Goal: Task Accomplishment & Management: Use online tool/utility

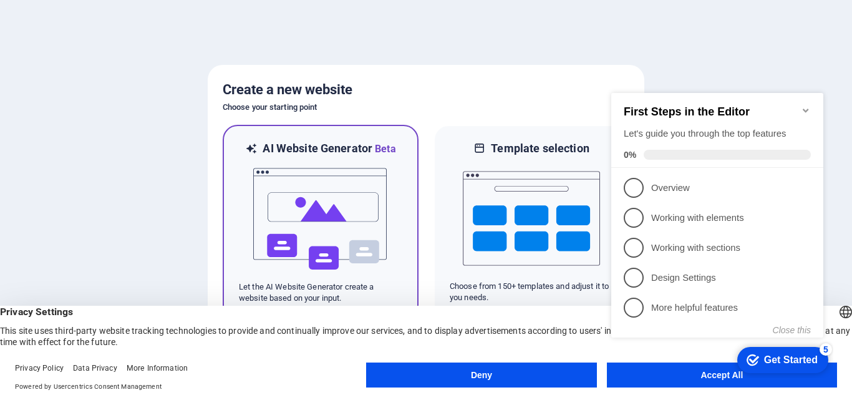
click at [343, 202] on img at bounding box center [320, 218] width 137 height 125
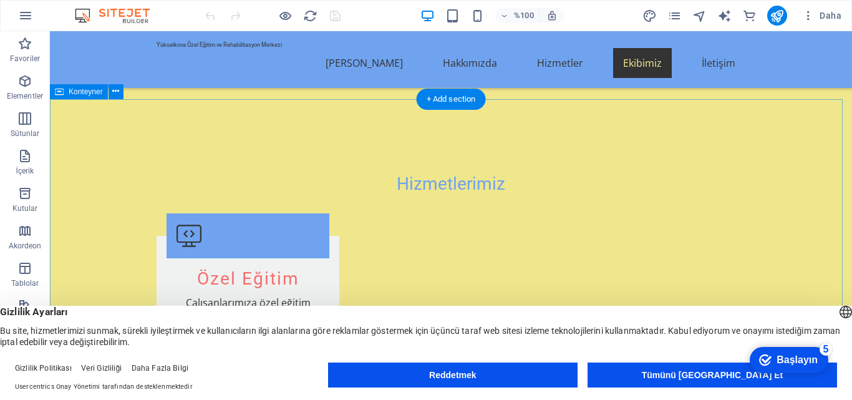
scroll to position [1060, 0]
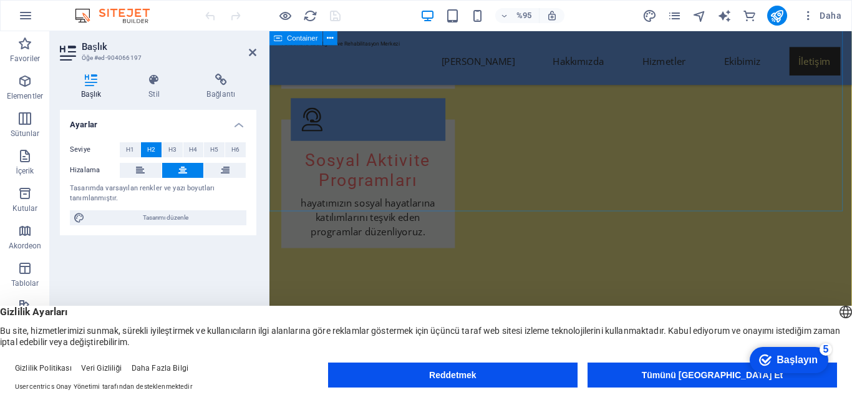
scroll to position [2088, 0]
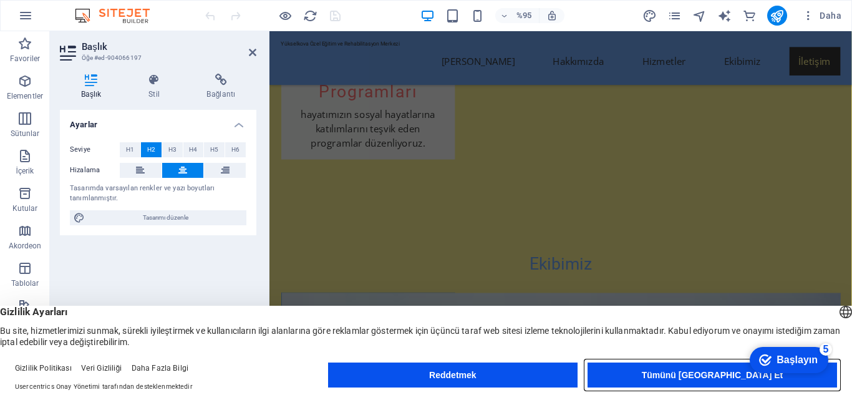
click at [720, 372] on font "Tümünü Kabul Et" at bounding box center [713, 375] width 142 height 10
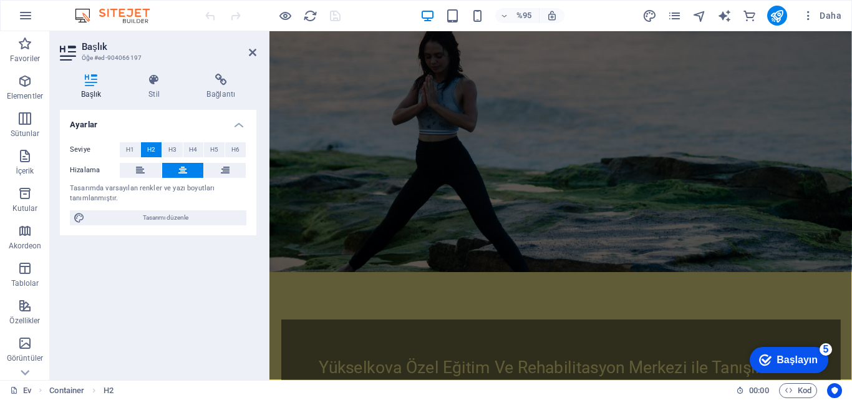
scroll to position [0, 0]
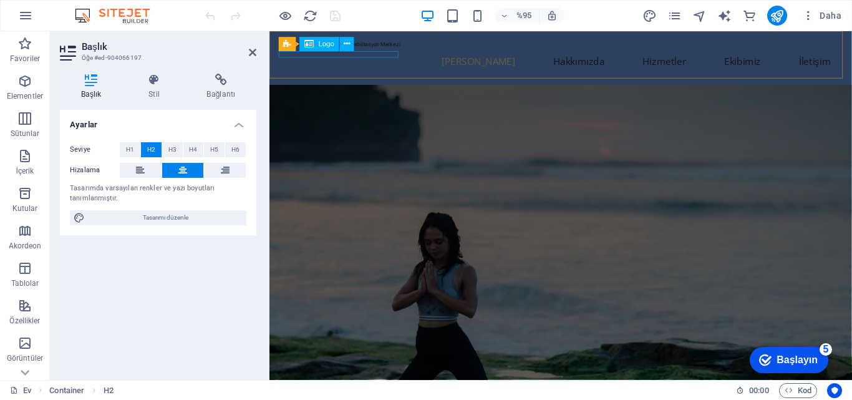
click at [339, 48] on div "Yükselkova Özel Eğitim ve Rehabilitasyon Merkezi" at bounding box center [576, 44] width 589 height 7
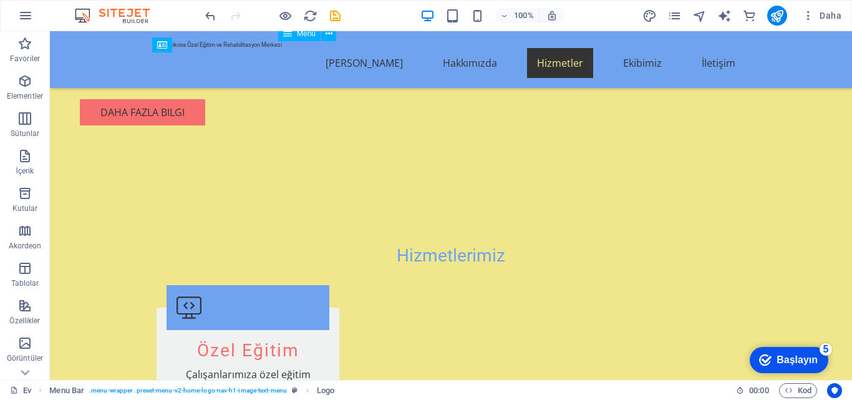
scroll to position [1014, 0]
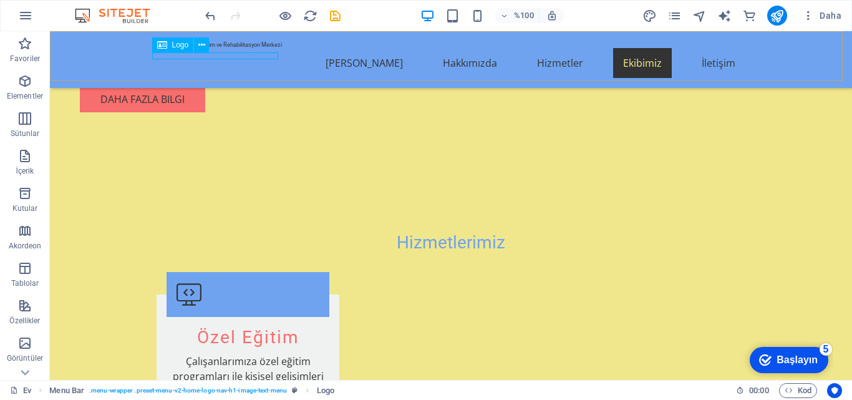
click at [198, 48] on div "Yükselkova Özel Eğitim ve Rehabilitasyon Merkezi" at bounding box center [450, 44] width 589 height 7
click at [177, 44] on font "Logo" at bounding box center [180, 45] width 17 height 9
click at [204, 42] on icon at bounding box center [201, 45] width 7 height 13
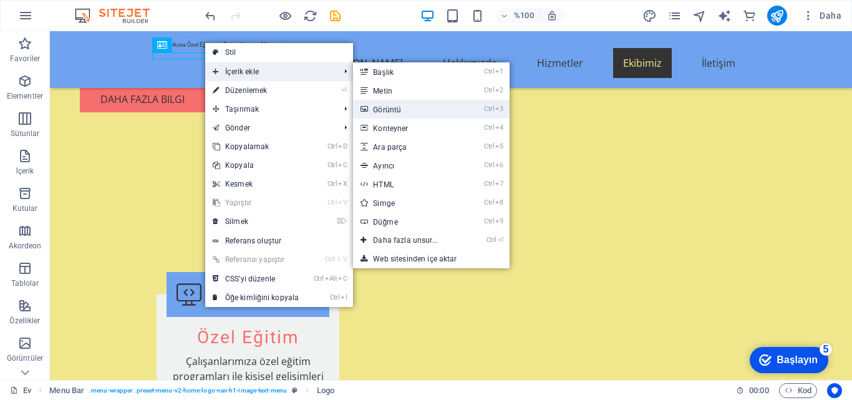
click at [400, 110] on link "Ctrl 3 Görüntü" at bounding box center [408, 109] width 110 height 19
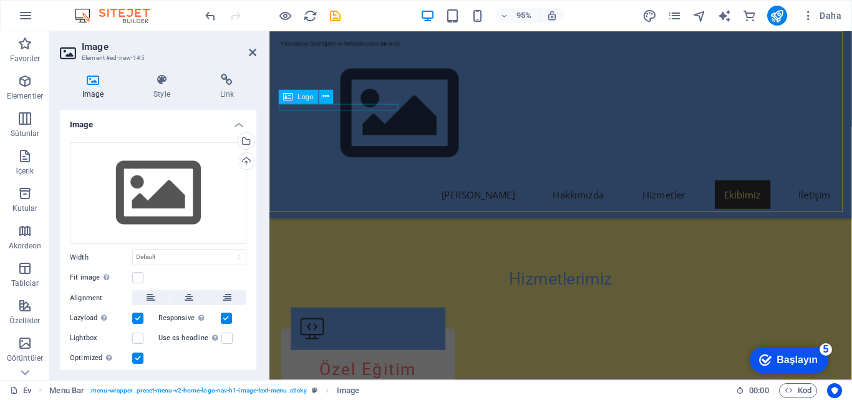
scroll to position [1154, 0]
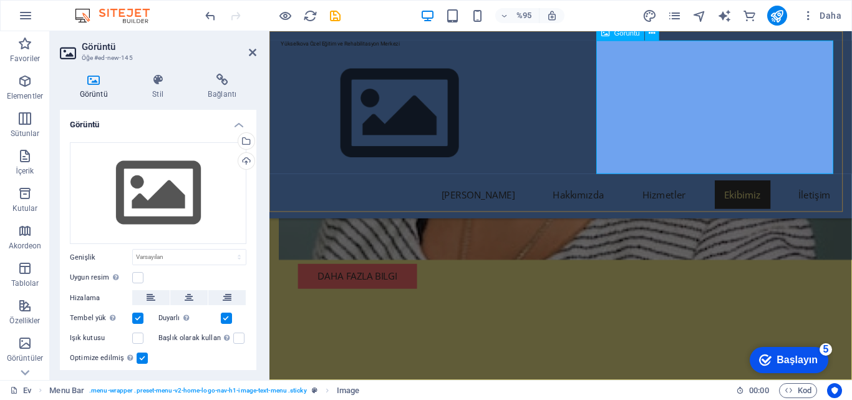
click at [739, 107] on figure at bounding box center [576, 118] width 589 height 140
click at [655, 33] on icon at bounding box center [652, 33] width 6 height 12
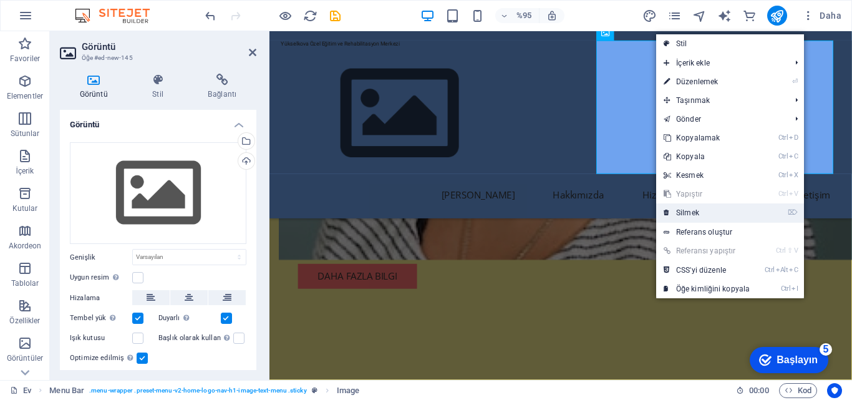
click at [694, 208] on link "⌦ Silmek" at bounding box center [706, 212] width 101 height 19
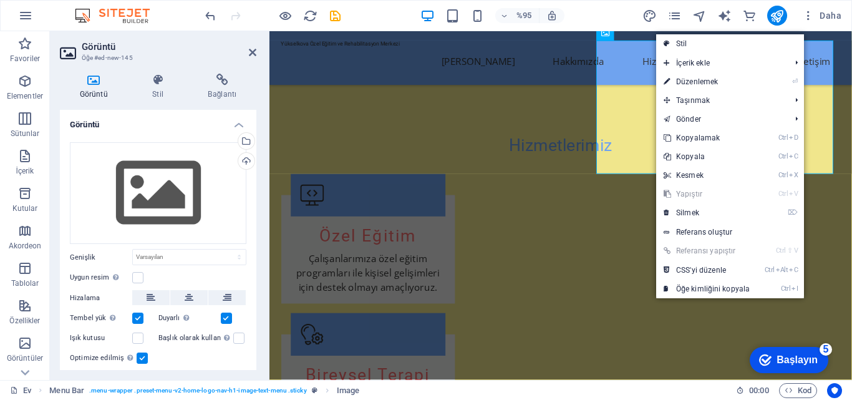
scroll to position [1014, 0]
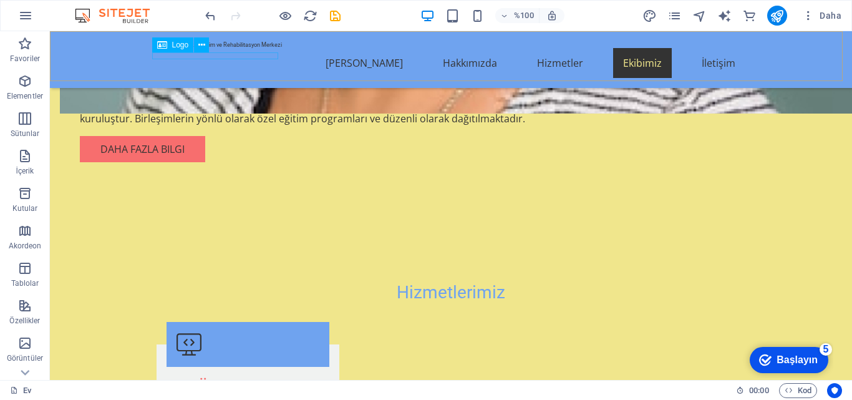
click at [180, 44] on font "Logo" at bounding box center [180, 45] width 17 height 9
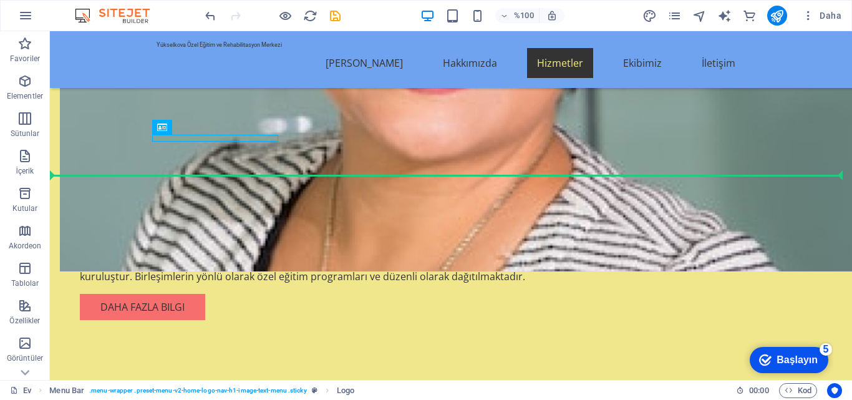
drag, startPoint x: 229, startPoint y: 75, endPoint x: 119, endPoint y: 53, distance: 112.5
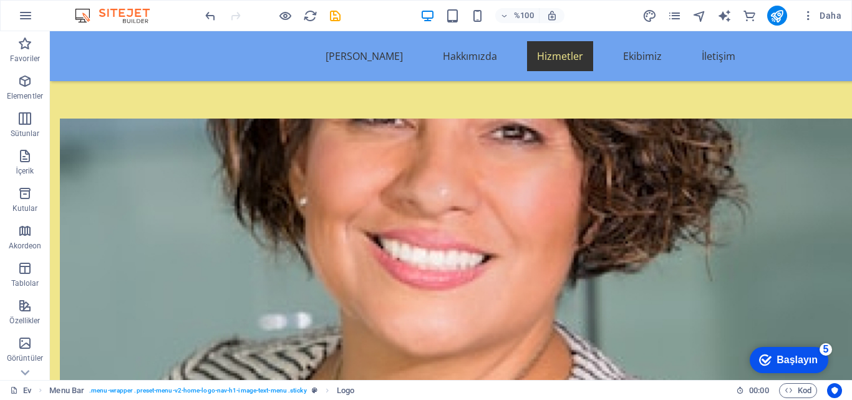
scroll to position [0, 0]
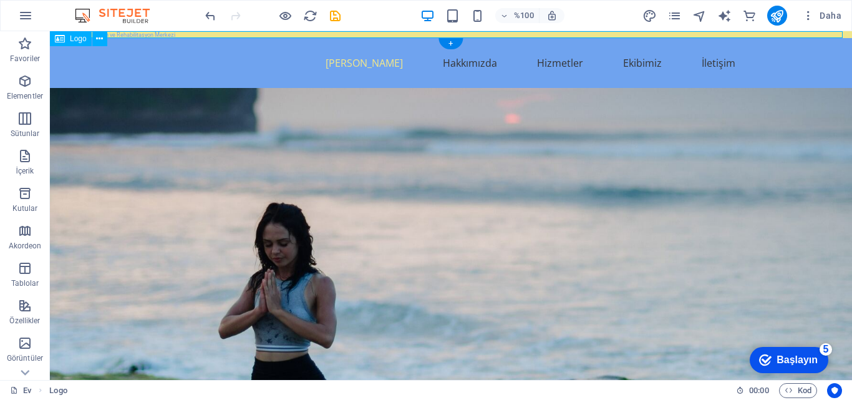
click at [191, 32] on div "Yükselkova Özel Eğitim ve Rehabilitasyon Merkezi" at bounding box center [451, 34] width 802 height 7
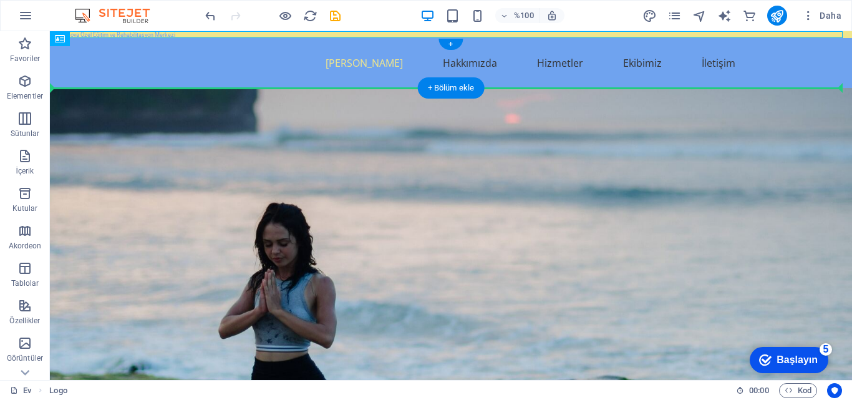
drag, startPoint x: 234, startPoint y: 61, endPoint x: 127, endPoint y: 64, distance: 107.3
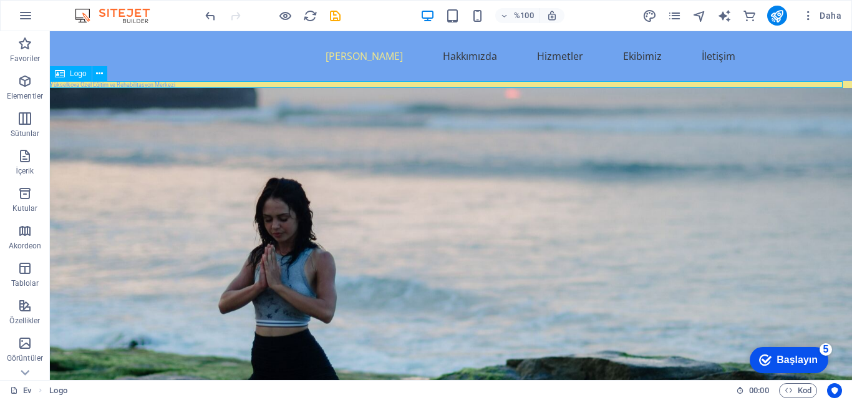
click at [194, 82] on div "Yükselkova Özel Eğitim ve Rehabilitasyon Merkezi" at bounding box center [451, 84] width 802 height 7
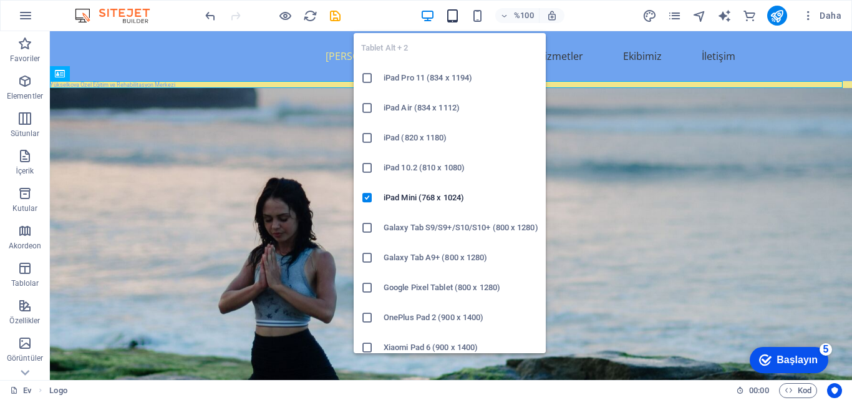
click at [446, 12] on icon "button" at bounding box center [452, 16] width 14 height 14
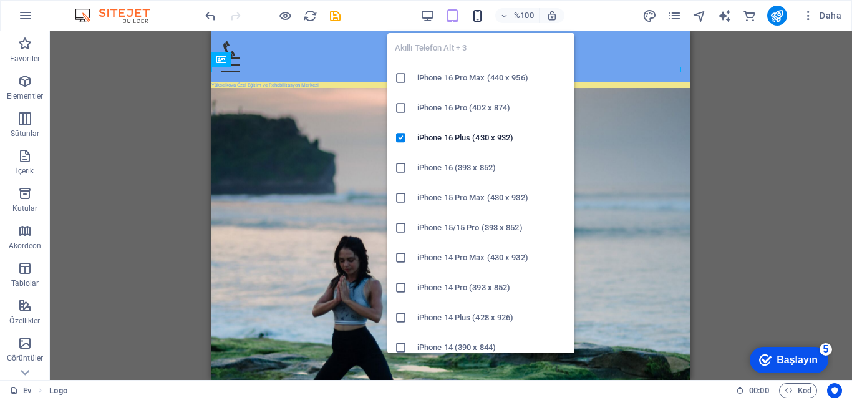
click at [482, 13] on icon "button" at bounding box center [477, 16] width 14 height 14
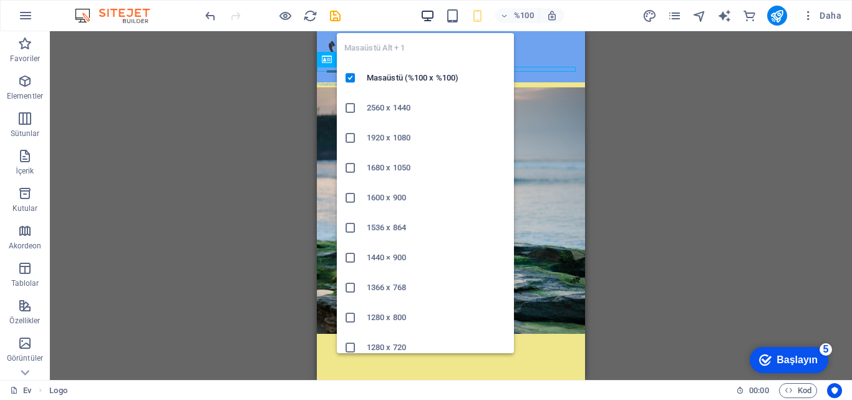
click at [425, 12] on icon "button" at bounding box center [427, 16] width 14 height 14
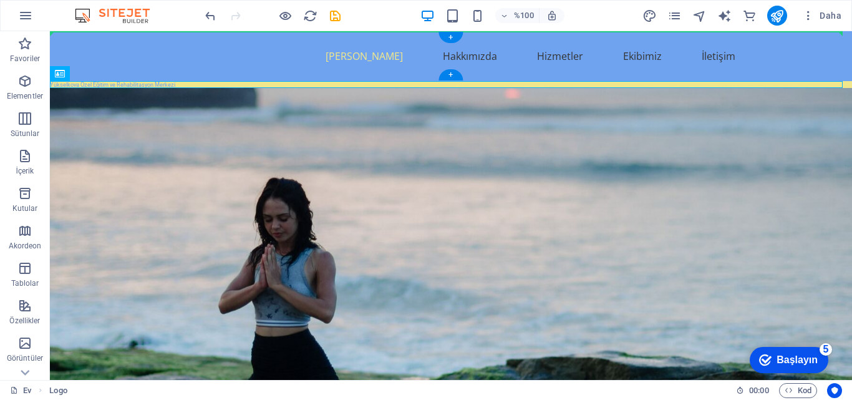
drag, startPoint x: 135, startPoint y: 102, endPoint x: 84, endPoint y: 48, distance: 74.5
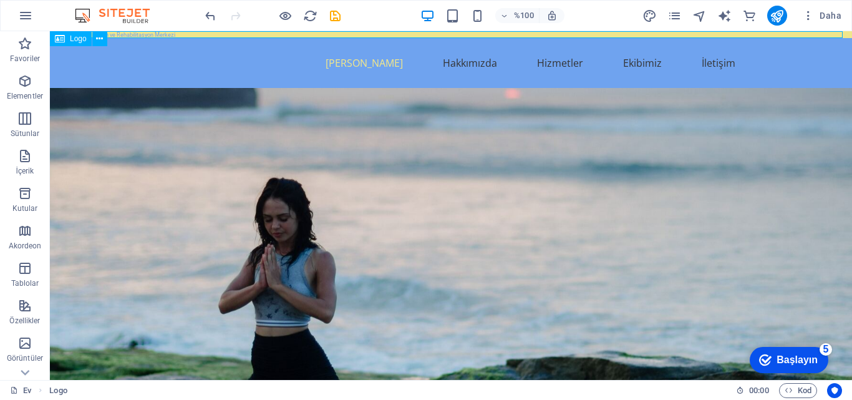
click at [60, 39] on icon at bounding box center [60, 38] width 10 height 15
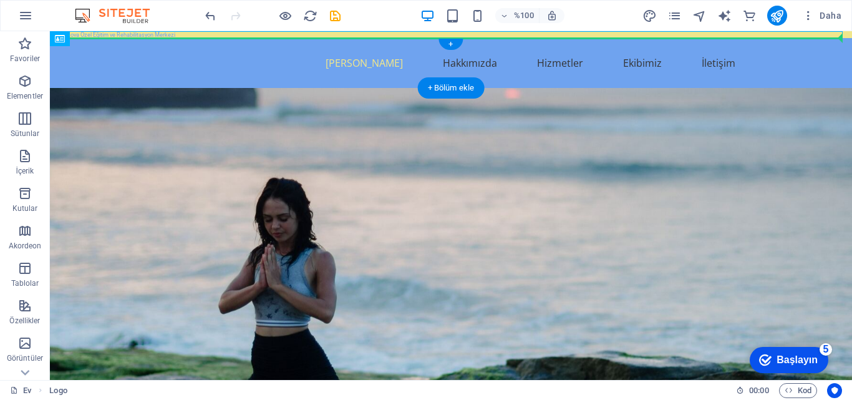
drag, startPoint x: 110, startPoint y: 70, endPoint x: 64, endPoint y: 55, distance: 47.9
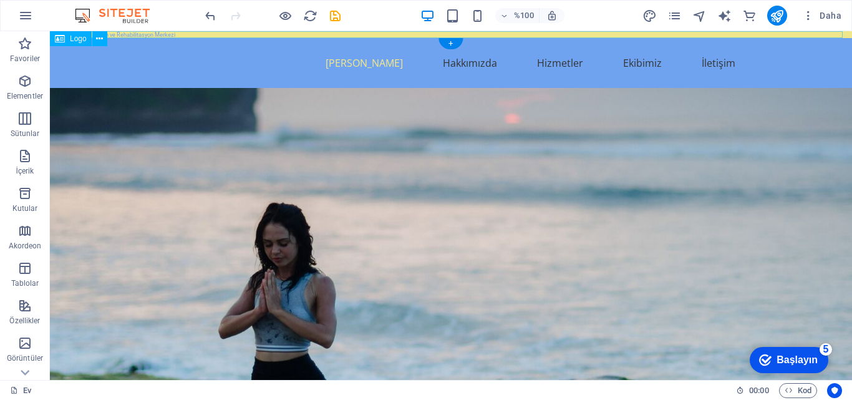
click at [168, 31] on div "Yükselkova Özel Eğitim ve Rehabilitasyon Merkezi" at bounding box center [451, 34] width 802 height 7
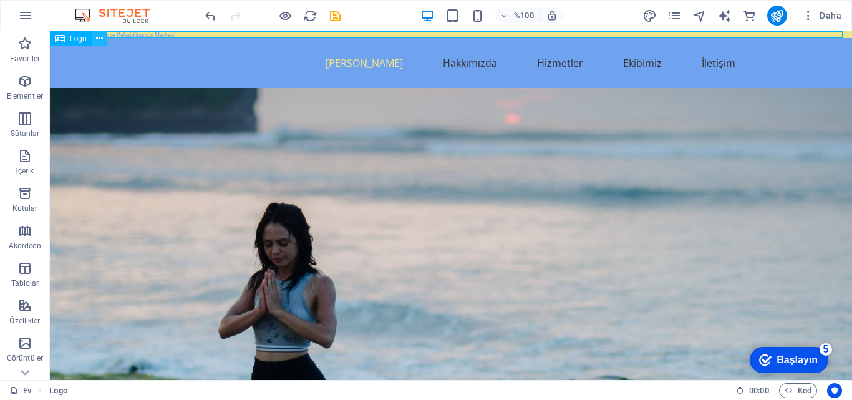
click at [101, 33] on icon at bounding box center [99, 38] width 7 height 13
click at [98, 36] on icon at bounding box center [99, 38] width 7 height 13
click at [101, 36] on icon at bounding box center [99, 38] width 7 height 13
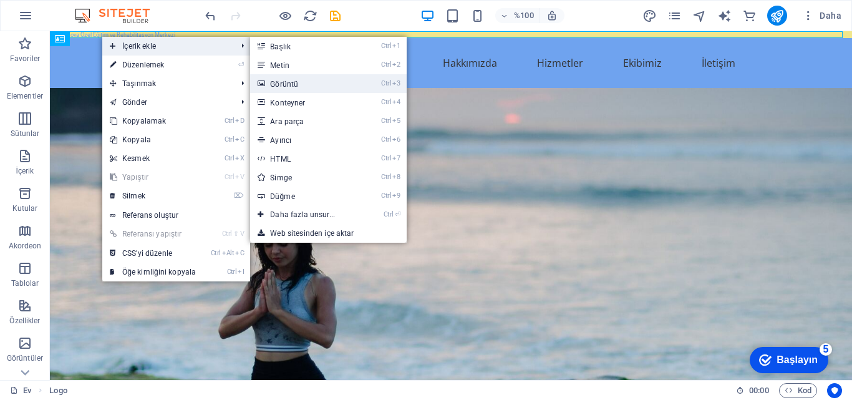
click at [302, 80] on link "Ctrl 3 Görüntü" at bounding box center [305, 83] width 110 height 19
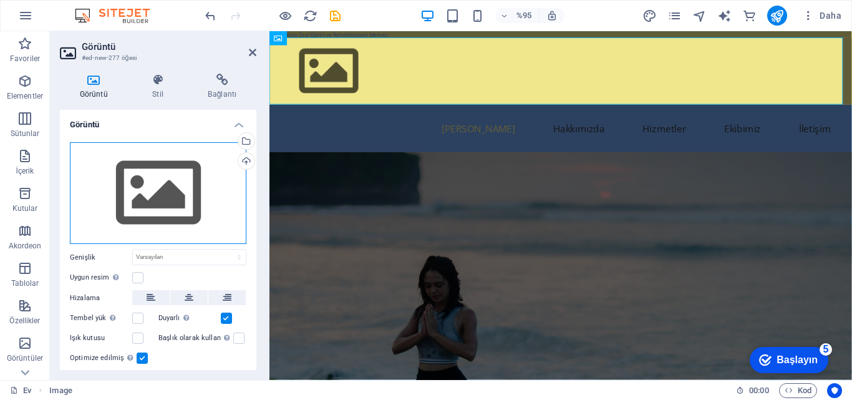
click at [168, 175] on div "Dosyaları buraya sürükleyin, dosyaları seçmek için tıklayın veya Dosyalar'dan v…" at bounding box center [158, 193] width 176 height 102
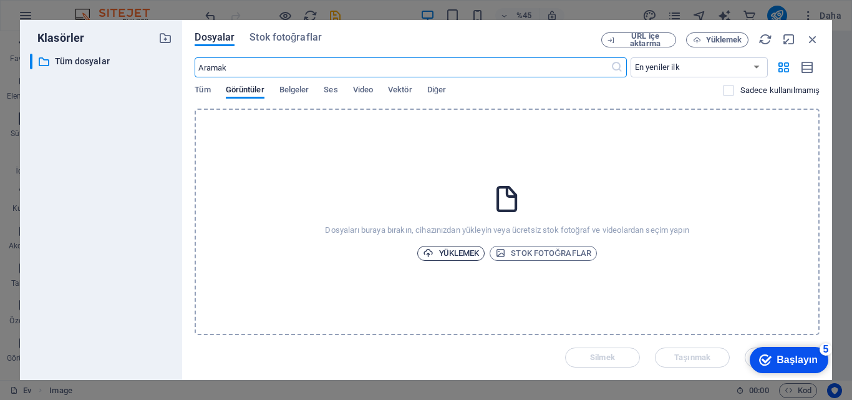
click at [459, 251] on font "Yüklemek" at bounding box center [459, 252] width 41 height 9
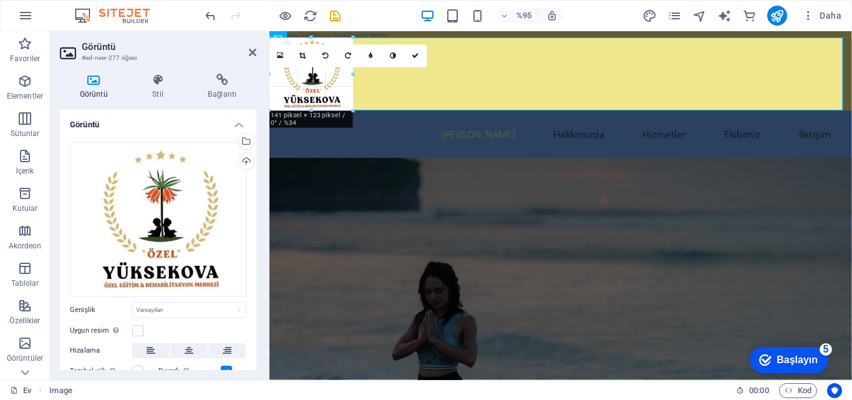
drag, startPoint x: 390, startPoint y: 143, endPoint x: 347, endPoint y: 81, distance: 75.8
type input "141"
select select "px"
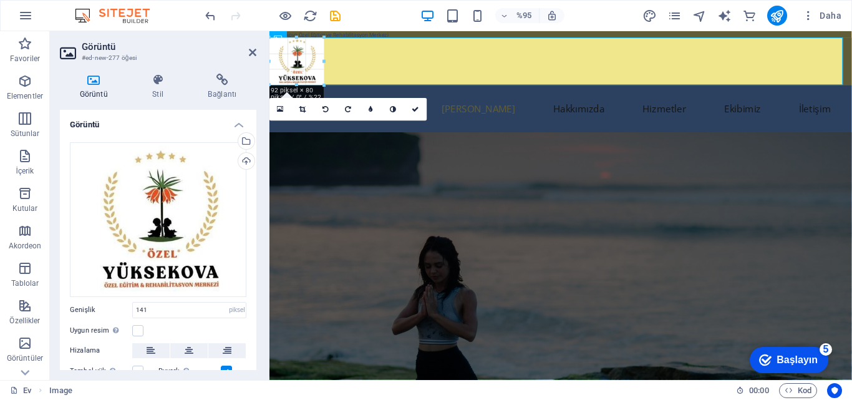
drag, startPoint x: 312, startPoint y: 36, endPoint x: 324, endPoint y: 64, distance: 30.7
type input "92"
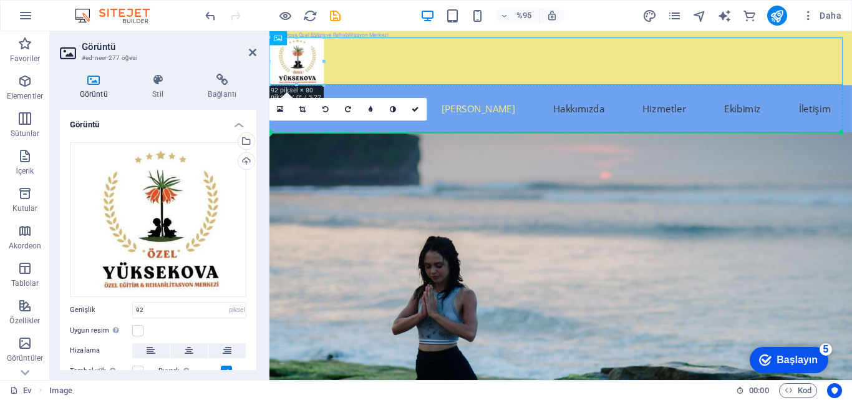
drag, startPoint x: 299, startPoint y: 55, endPoint x: 291, endPoint y: 113, distance: 58.6
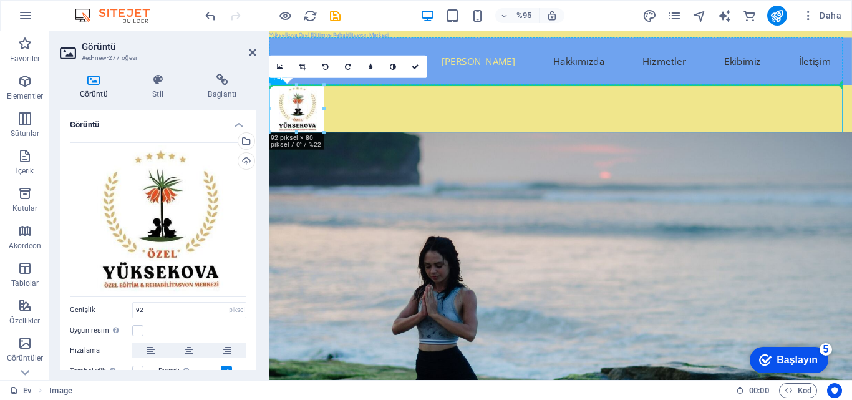
drag, startPoint x: 295, startPoint y: 109, endPoint x: 583, endPoint y: 67, distance: 291.2
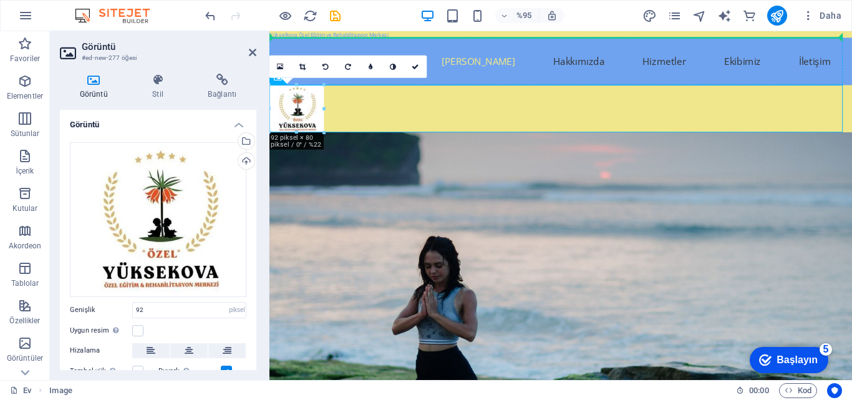
drag, startPoint x: 295, startPoint y: 119, endPoint x: 292, endPoint y: 61, distance: 58.1
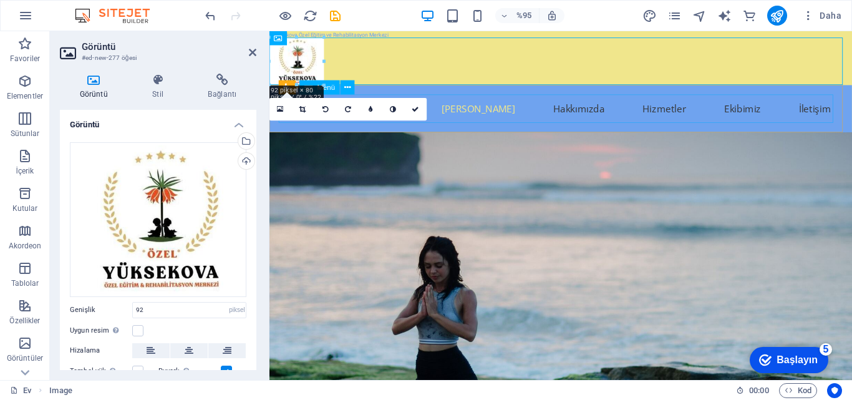
click at [487, 114] on nav "Ana Sayfa Hakkımızda Hizmetler Ekibimiz İletişim" at bounding box center [576, 113] width 589 height 30
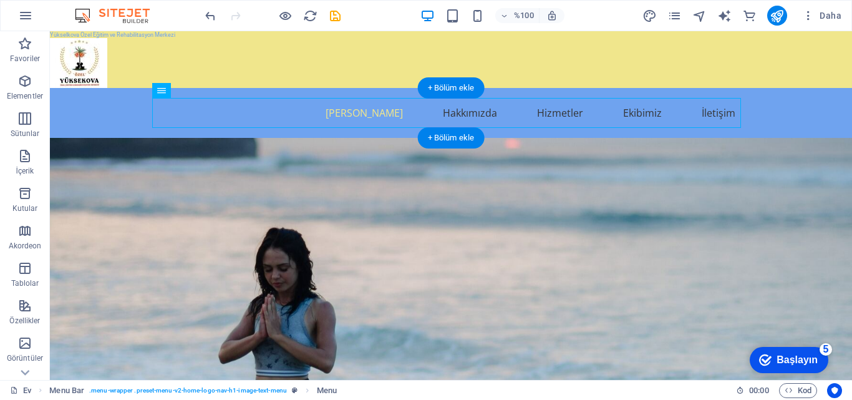
drag, startPoint x: 210, startPoint y: 122, endPoint x: 201, endPoint y: 110, distance: 14.7
click at [236, 65] on figure at bounding box center [451, 63] width 802 height 50
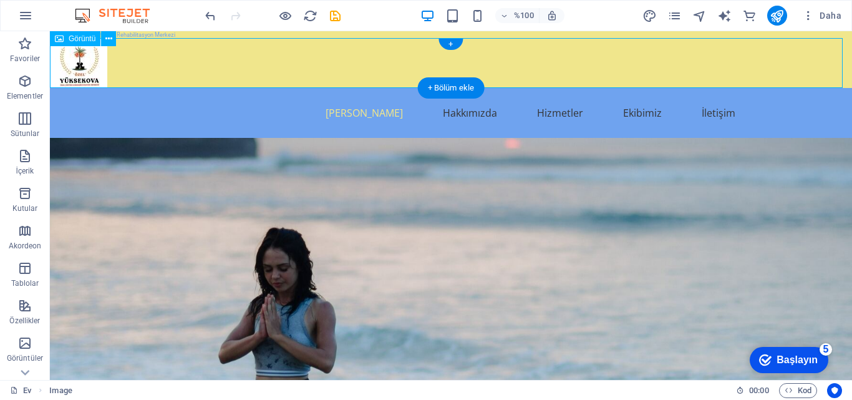
click at [69, 65] on figure at bounding box center [451, 63] width 802 height 50
drag, startPoint x: 282, startPoint y: 84, endPoint x: 87, endPoint y: 69, distance: 195.7
click at [163, 69] on figure at bounding box center [451, 63] width 802 height 50
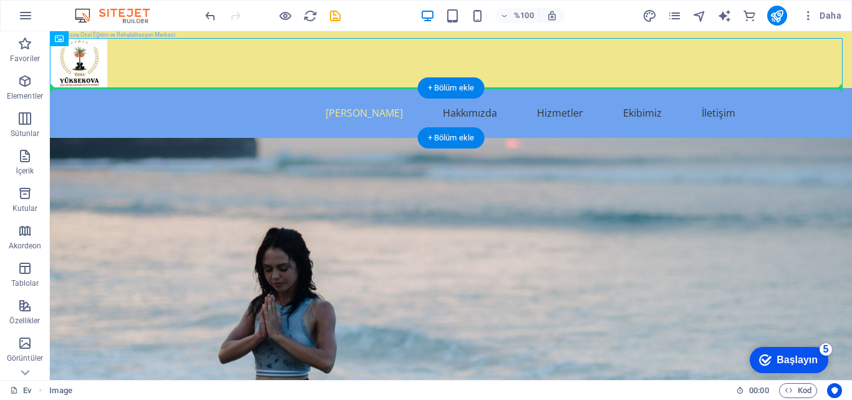
drag, startPoint x: 82, startPoint y: 63, endPoint x: 85, endPoint y: 107, distance: 44.4
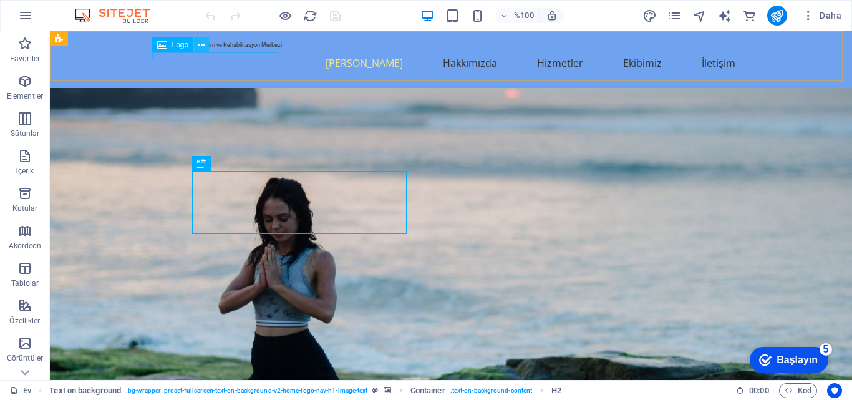
click at [205, 42] on icon at bounding box center [201, 45] width 7 height 13
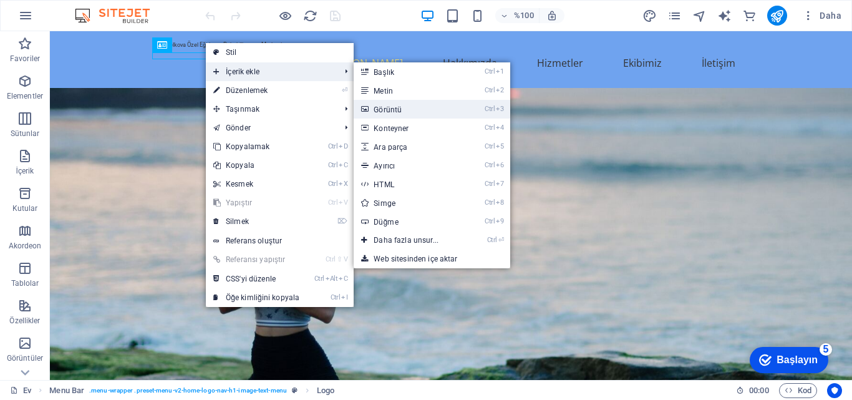
click at [403, 105] on link "Ctrl 3 Görüntü" at bounding box center [409, 109] width 110 height 19
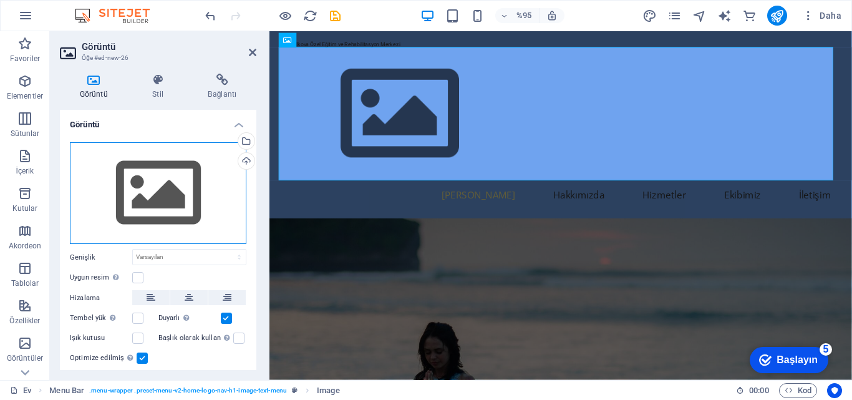
click at [140, 181] on div "Dosyaları buraya sürükleyin, dosyaları seçmek için tıklayın veya Dosyalar'dan v…" at bounding box center [158, 193] width 176 height 102
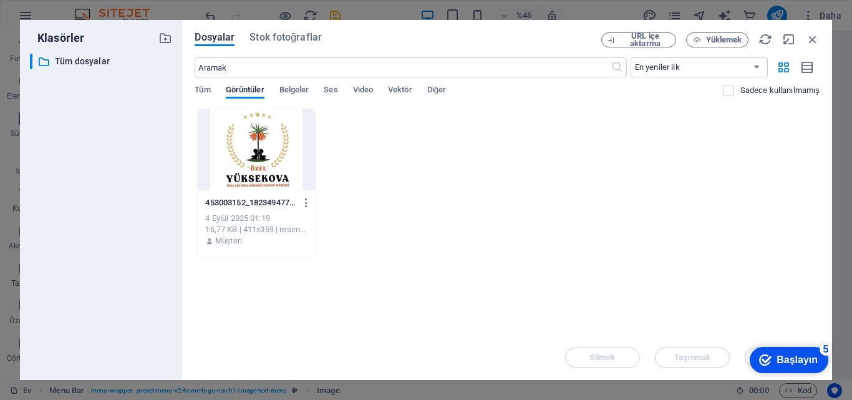
click at [264, 150] on div at bounding box center [256, 149] width 117 height 81
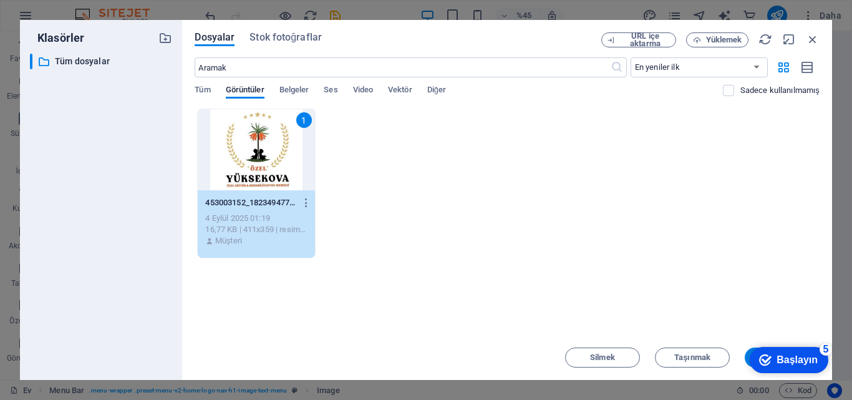
click at [781, 359] on font "Başlayın" at bounding box center [796, 359] width 41 height 11
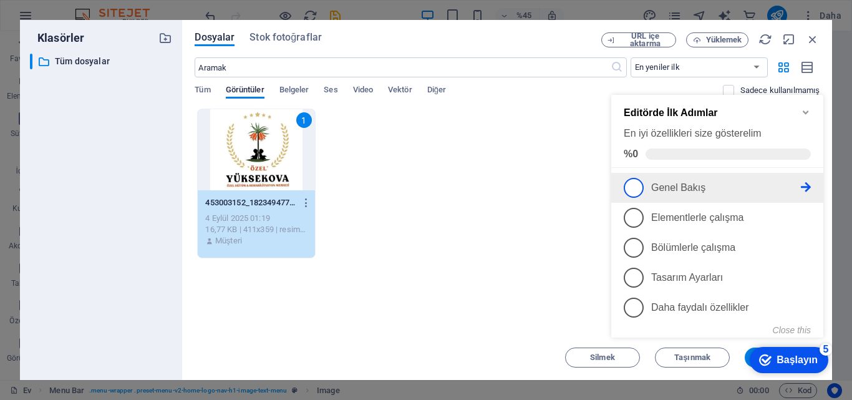
click at [637, 186] on span "1" at bounding box center [634, 188] width 20 height 20
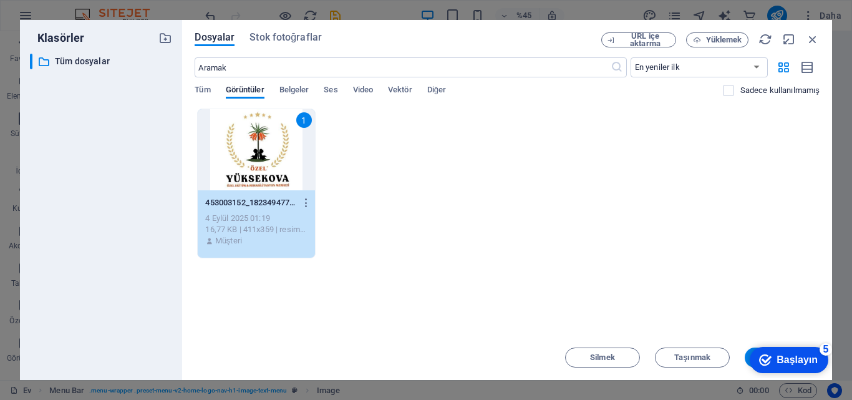
click at [787, 355] on font "Başlayın" at bounding box center [796, 359] width 41 height 11
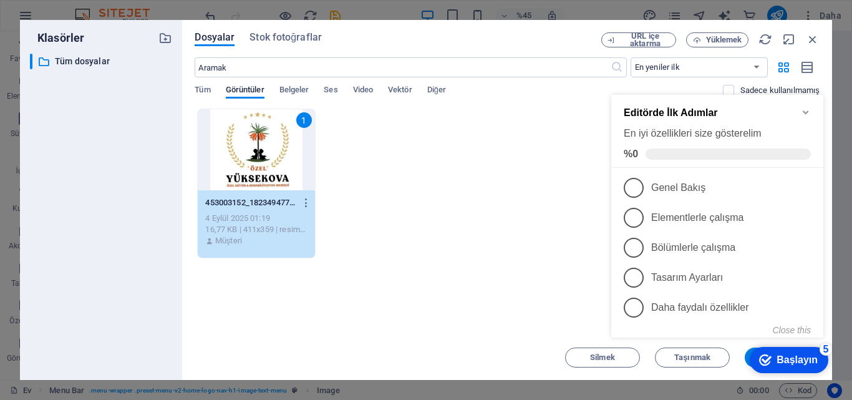
click at [529, 309] on div "Dosyaları anında yüklemek için buraya bırakın 1 453003152_18234947749282730_502…" at bounding box center [507, 221] width 625 height 226
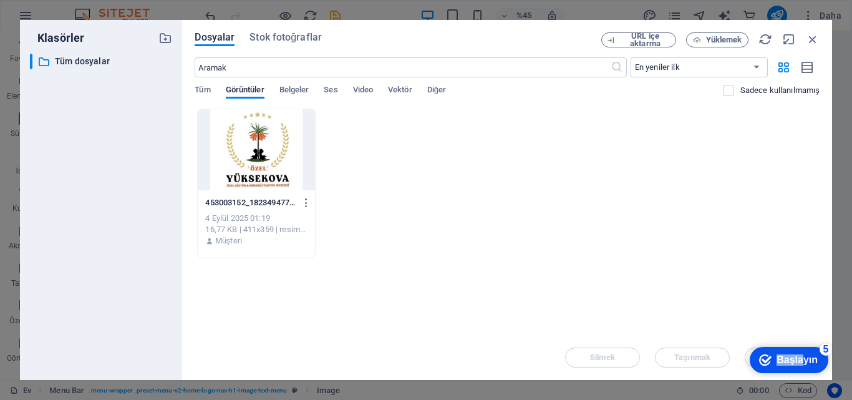
drag, startPoint x: 801, startPoint y: 356, endPoint x: 759, endPoint y: 219, distance: 142.8
click html "checkmark Başlayın 5 Editörde İlk Adımlar En iyi özellikleri size gösterelim %0…"
click at [241, 148] on div at bounding box center [256, 149] width 117 height 81
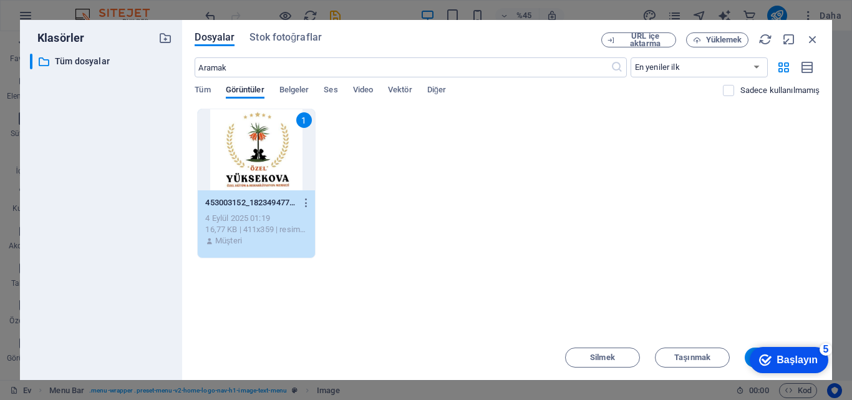
click at [822, 362] on div "checkmark Başlayın 5" at bounding box center [788, 360] width 79 height 26
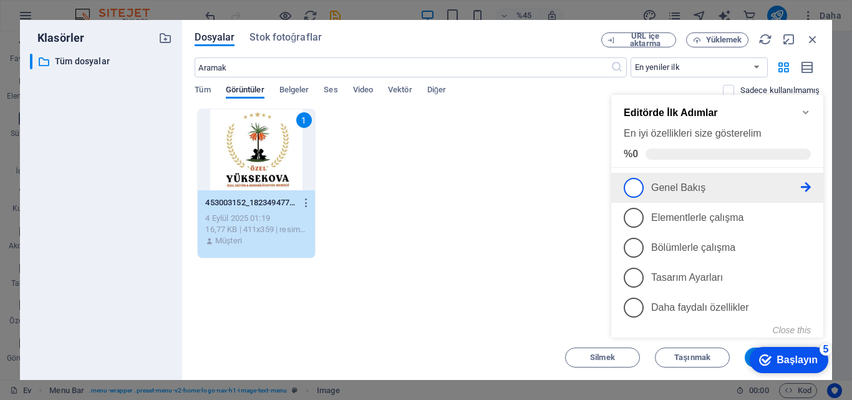
click at [631, 183] on span "1" at bounding box center [634, 188] width 20 height 20
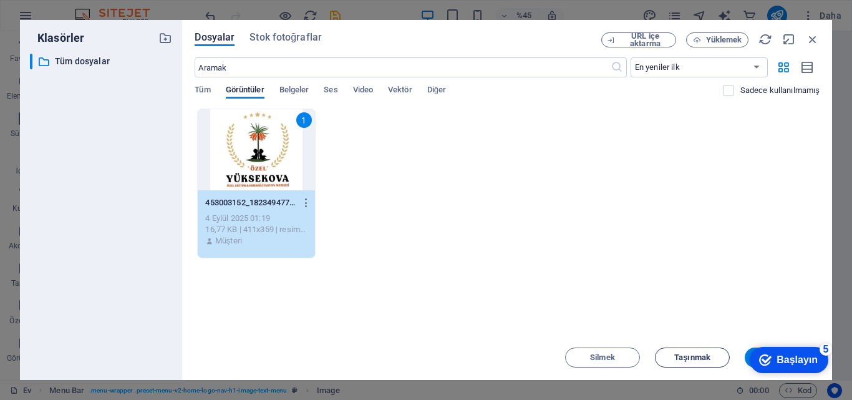
click at [705, 353] on font "Taşınmak" at bounding box center [692, 356] width 36 height 9
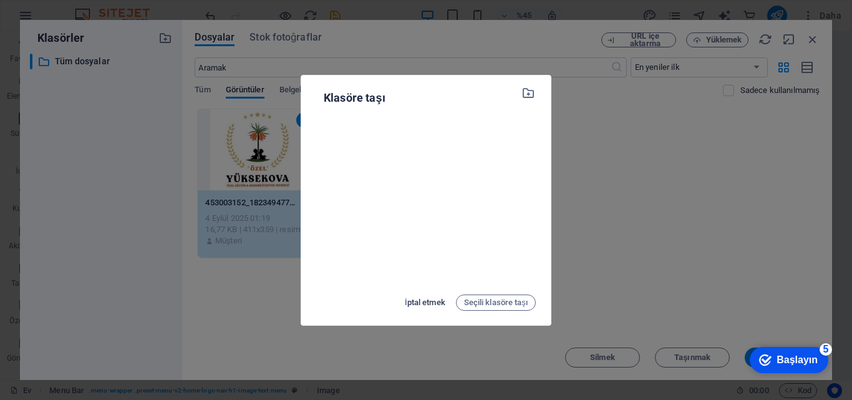
click at [419, 296] on font "İptal etmek" at bounding box center [425, 302] width 41 height 15
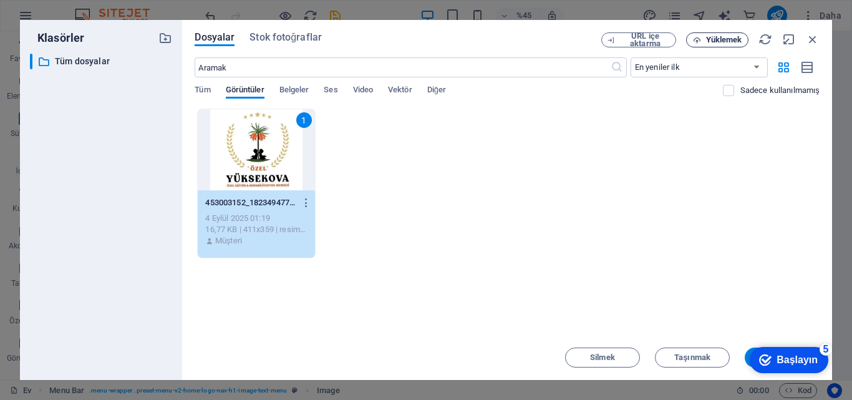
click at [723, 39] on font "Yüklemek" at bounding box center [724, 39] width 36 height 9
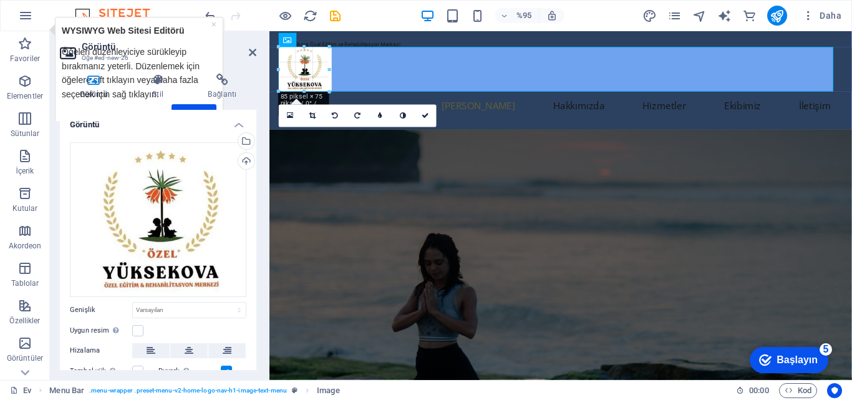
drag, startPoint x: 519, startPoint y: 257, endPoint x: 46, endPoint y: 46, distance: 518.3
type input "85"
select select "px"
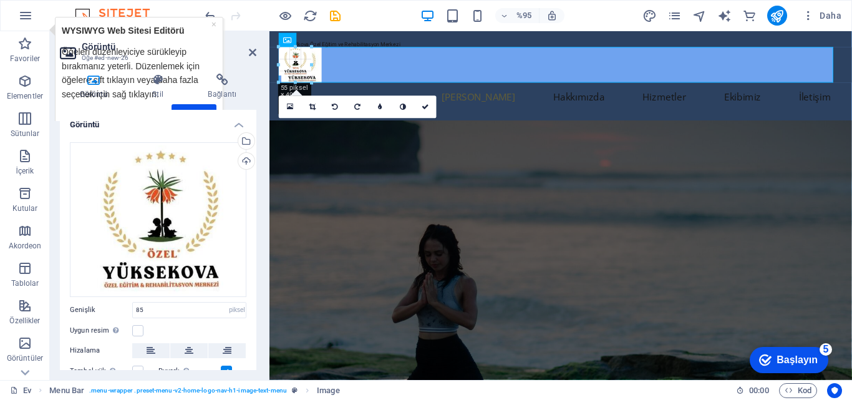
drag, startPoint x: 327, startPoint y: 88, endPoint x: 44, endPoint y: 45, distance: 286.9
type input "68"
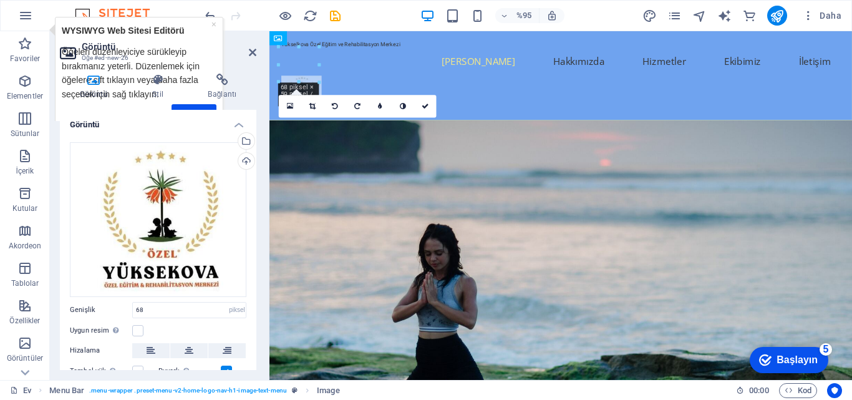
drag, startPoint x: 298, startPoint y: 66, endPoint x: 301, endPoint y: 87, distance: 20.7
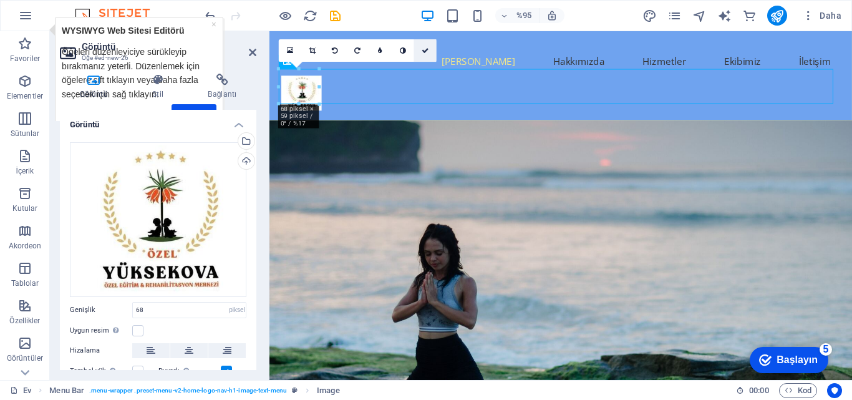
click at [429, 46] on link at bounding box center [425, 50] width 22 height 22
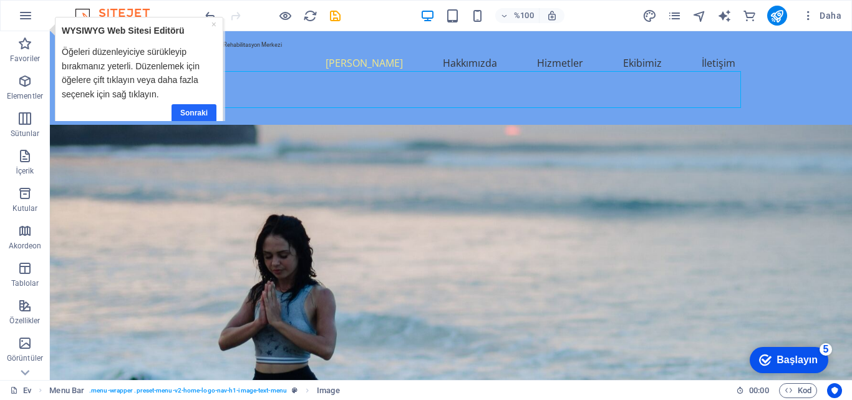
click at [190, 109] on font "Sonraki" at bounding box center [193, 112] width 27 height 9
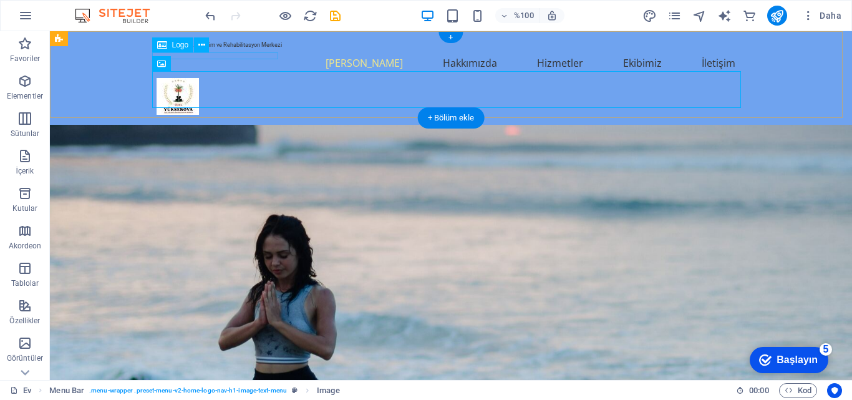
click at [229, 48] on div "Yükselkova Özel Eğitim ve Rehabilitasyon Merkezi" at bounding box center [450, 44] width 589 height 7
click at [223, 48] on div "Yükselkova Özel Eğitim ve Rehabilitasyon Merkezi" at bounding box center [450, 44] width 589 height 7
click at [244, 48] on div "Yükselkova Özel Eğitim ve Rehabilitasyon Merkezi" at bounding box center [450, 44] width 589 height 7
click at [172, 45] on font "Logo" at bounding box center [180, 45] width 17 height 9
click at [205, 44] on icon at bounding box center [201, 45] width 7 height 13
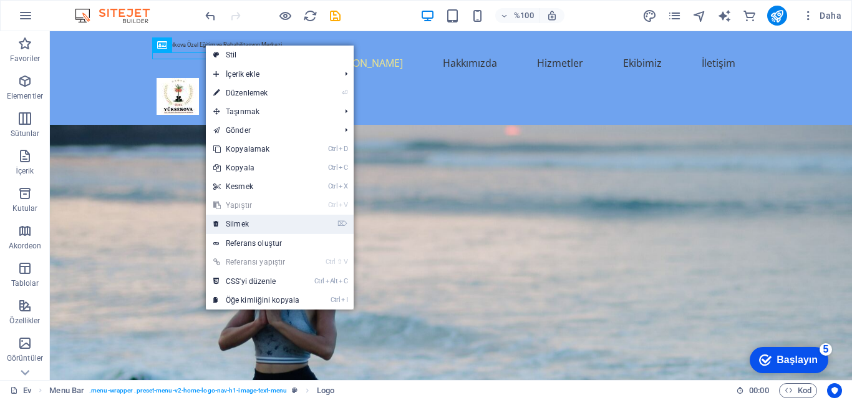
drag, startPoint x: 254, startPoint y: 221, endPoint x: 196, endPoint y: 139, distance: 100.3
click at [254, 221] on link "⌦ Silmek" at bounding box center [256, 223] width 101 height 19
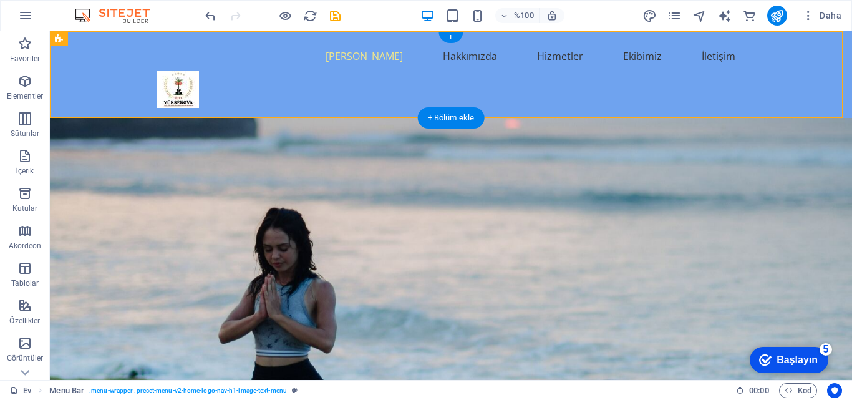
drag, startPoint x: 172, startPoint y: 86, endPoint x: 171, endPoint y: 55, distance: 30.6
click at [171, 55] on header "Ana Sayfa Hakkımızda Hizmetler Ekibimiz İletişim" at bounding box center [451, 74] width 609 height 87
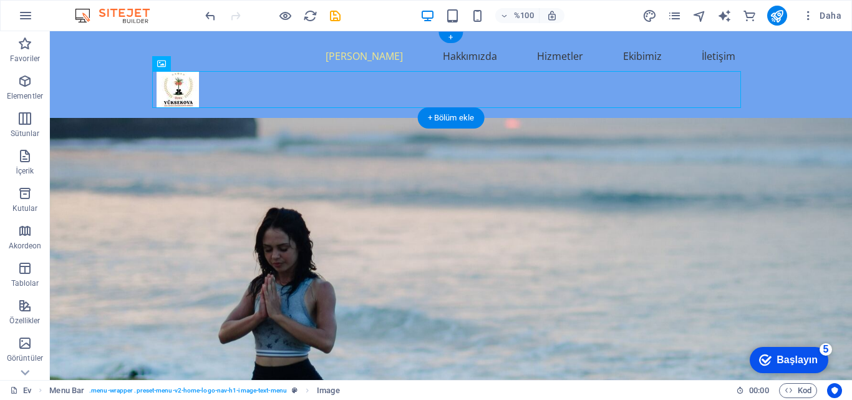
drag, startPoint x: 166, startPoint y: 90, endPoint x: 185, endPoint y: 101, distance: 21.5
click at [185, 101] on figure at bounding box center [450, 89] width 589 height 37
click at [353, 51] on nav "Ana Sayfa Hakkımızda Hizmetler Ekibimiz İletişim" at bounding box center [450, 56] width 589 height 30
click at [246, 57] on nav "Ana Sayfa Hakkımızda Hizmetler Ekibimiz İletişim" at bounding box center [450, 56] width 589 height 30
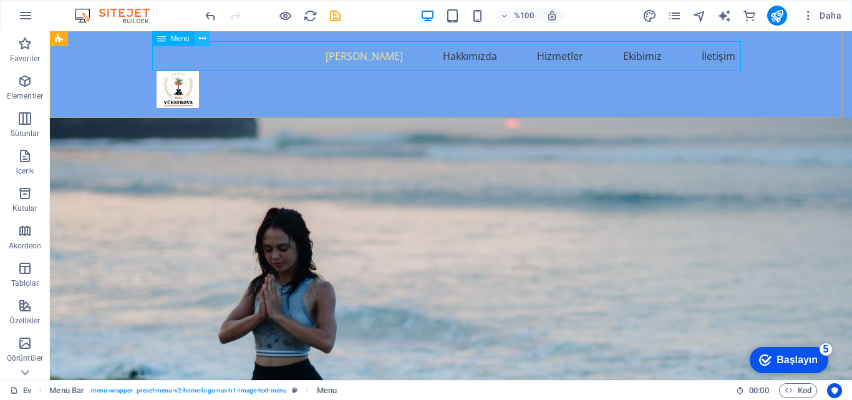
click at [208, 35] on button at bounding box center [202, 38] width 15 height 15
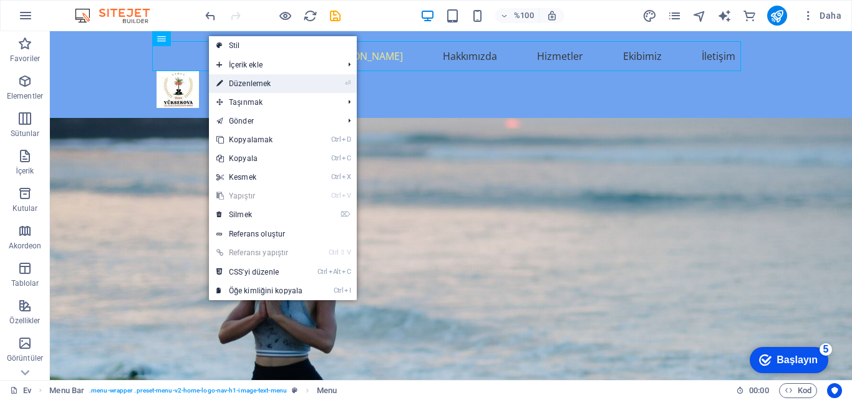
click at [244, 83] on font "Düzenlemek" at bounding box center [250, 83] width 42 height 9
select select
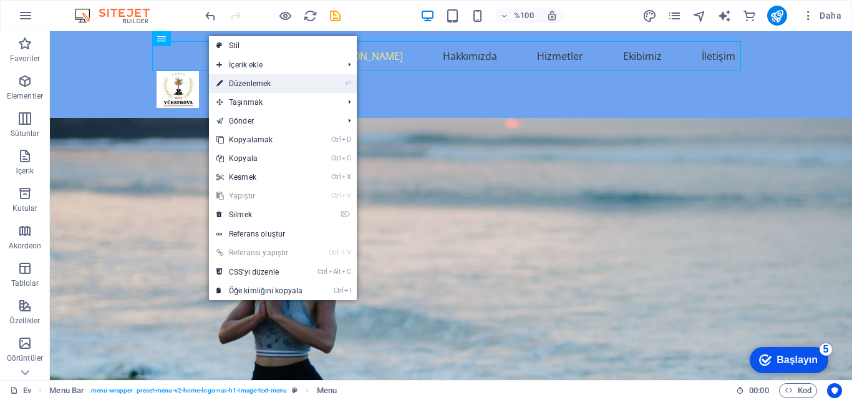
select select
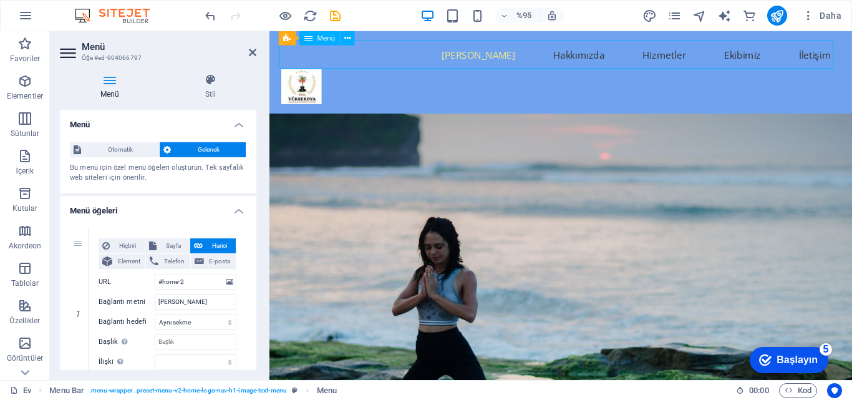
drag, startPoint x: 279, startPoint y: 59, endPoint x: 530, endPoint y: 54, distance: 251.3
click at [530, 54] on nav "Ana Sayfa Hakkımızda Hizmetler Ekibimiz İletişim" at bounding box center [576, 56] width 589 height 30
click at [278, 55] on div "Ana Sayfa Hakkımızda Hizmetler Ekibimiz İletişim" at bounding box center [575, 74] width 613 height 87
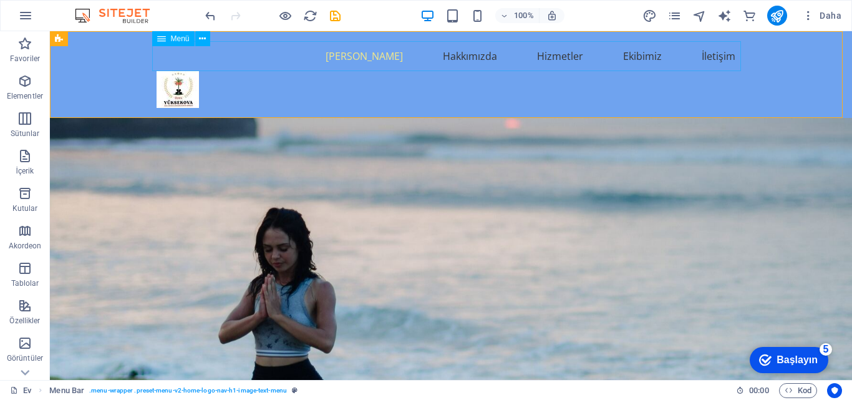
click at [307, 55] on nav "Ana Sayfa Hakkımızda Hizmetler Ekibimiz İletişim" at bounding box center [450, 56] width 589 height 30
click at [209, 34] on button at bounding box center [202, 38] width 15 height 15
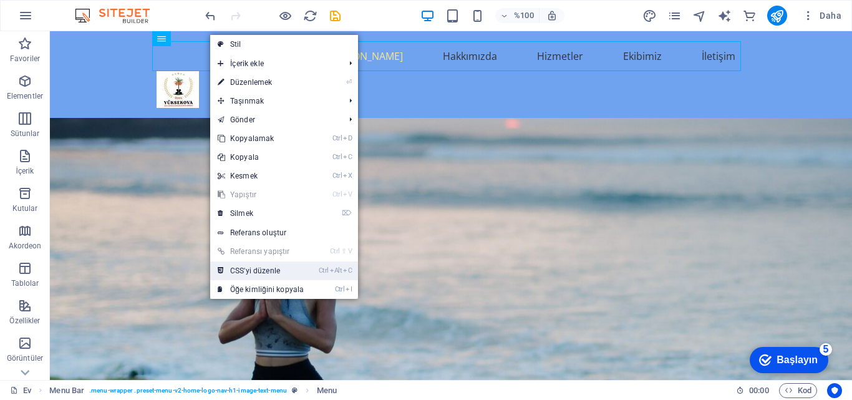
click at [261, 268] on font "CSS'yi düzenle" at bounding box center [255, 270] width 50 height 9
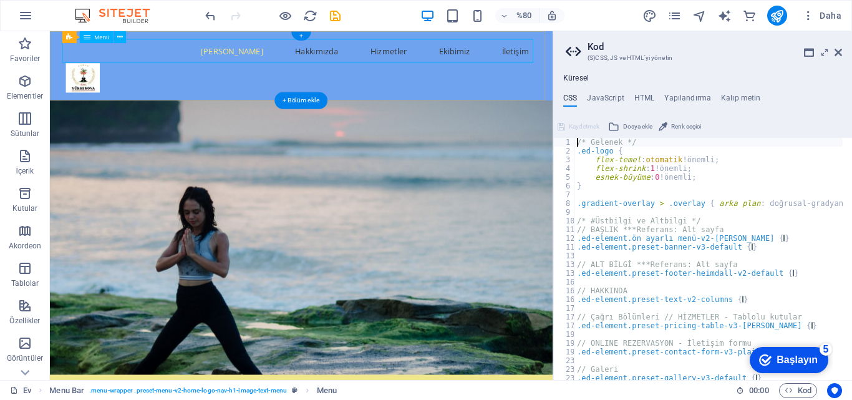
click at [141, 60] on nav "Ana Sayfa Hakkımızda Hizmetler Ekibimiz İletişim" at bounding box center [364, 56] width 589 height 30
click at [121, 33] on icon at bounding box center [120, 37] width 6 height 11
click at [228, 97] on figure at bounding box center [364, 89] width 589 height 37
click at [79, 85] on figure at bounding box center [364, 89] width 589 height 37
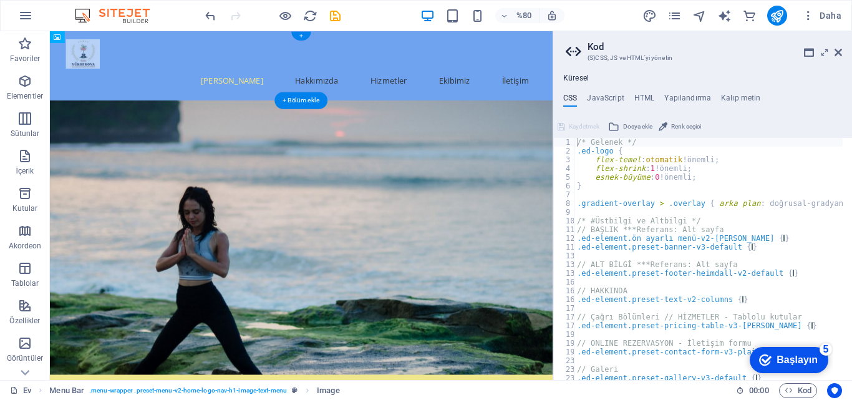
drag, startPoint x: 135, startPoint y: 94, endPoint x: 97, endPoint y: 48, distance: 59.8
click at [91, 55] on figure at bounding box center [364, 59] width 589 height 37
click at [130, 35] on button at bounding box center [126, 37] width 12 height 12
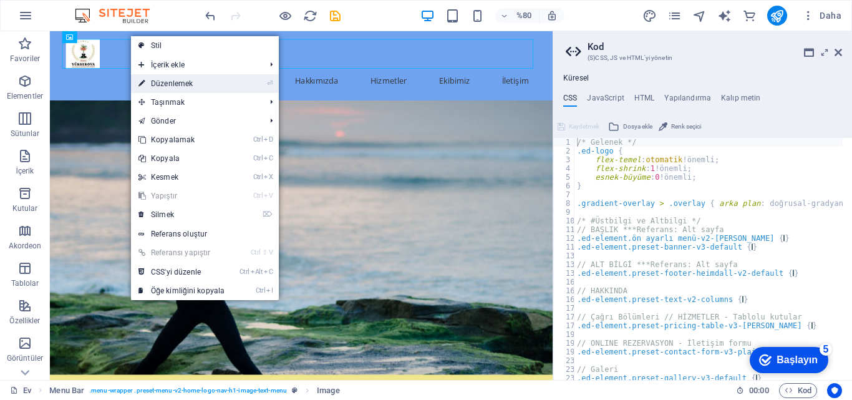
click at [168, 75] on link "⏎ Düzenlemek" at bounding box center [181, 83] width 101 height 19
select select "px"
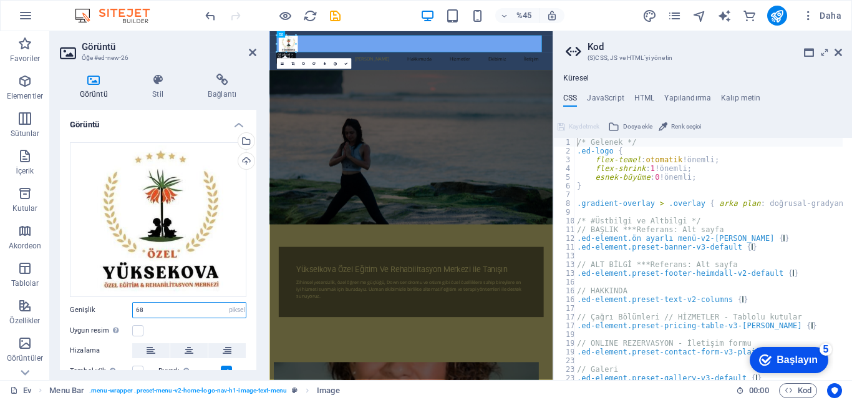
drag, startPoint x: 156, startPoint y: 307, endPoint x: 112, endPoint y: 314, distance: 44.7
click at [112, 314] on div "Genişlik 68 Varsayılan otomatik piksel rem % onlar vh vw" at bounding box center [158, 310] width 176 height 16
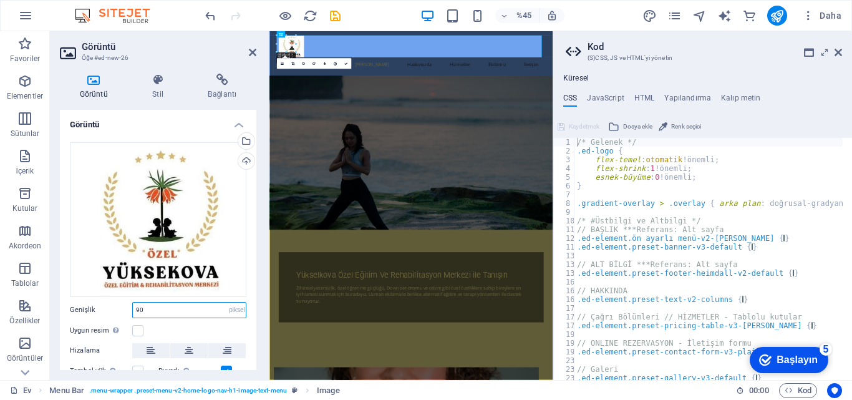
type input "90"
click at [210, 327] on div "Uygun resim Görüntüyü otomatik olarak sabit bir genişliğe ve yüksekliğe uydur" at bounding box center [158, 330] width 176 height 15
click at [720, 161] on figure at bounding box center [583, 301] width 629 height 342
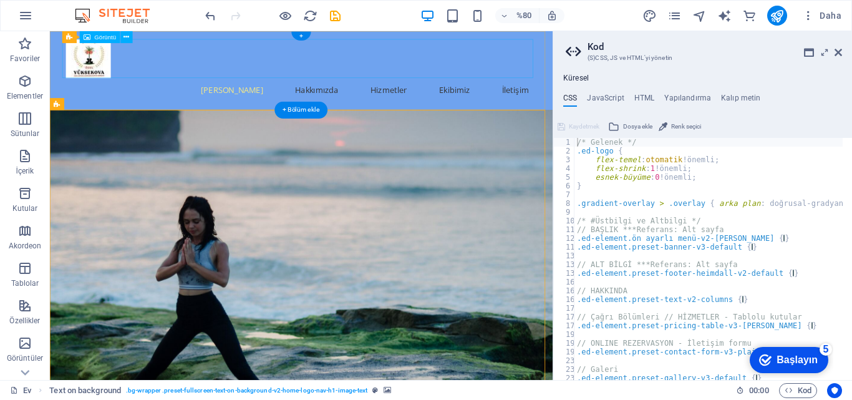
click at [102, 82] on figure at bounding box center [364, 65] width 589 height 49
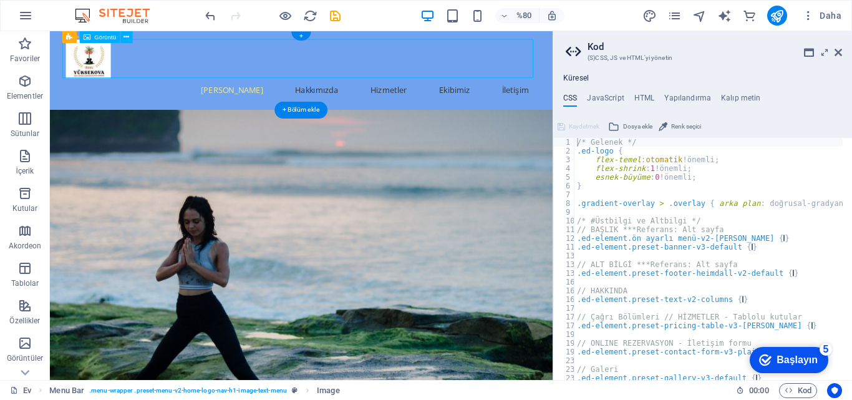
click at [102, 82] on figure at bounding box center [364, 65] width 589 height 49
select select "px"
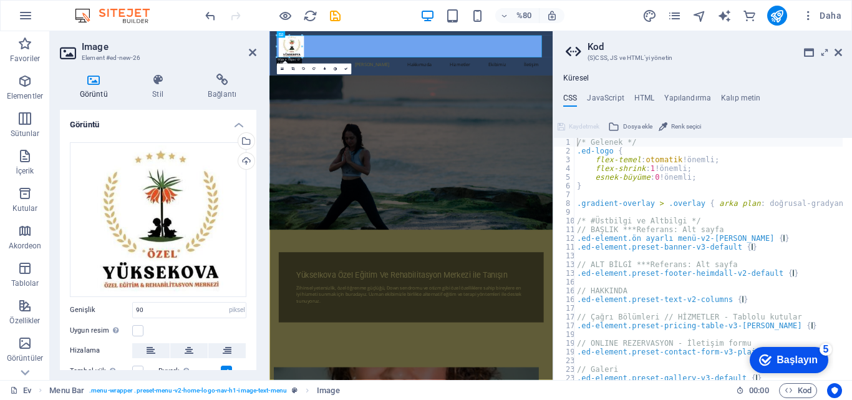
click at [92, 72] on div "Görüntü Stil Bağlantı Görüntü Dosyaları buraya sürükleyin, dosyaları seçmek içi…" at bounding box center [158, 222] width 216 height 316
drag, startPoint x: 167, startPoint y: 306, endPoint x: 113, endPoint y: 306, distance: 54.2
click at [115, 305] on div "Genişlik 90 Varsayılan otomatik piksel rem % onlar vh vw" at bounding box center [158, 310] width 176 height 16
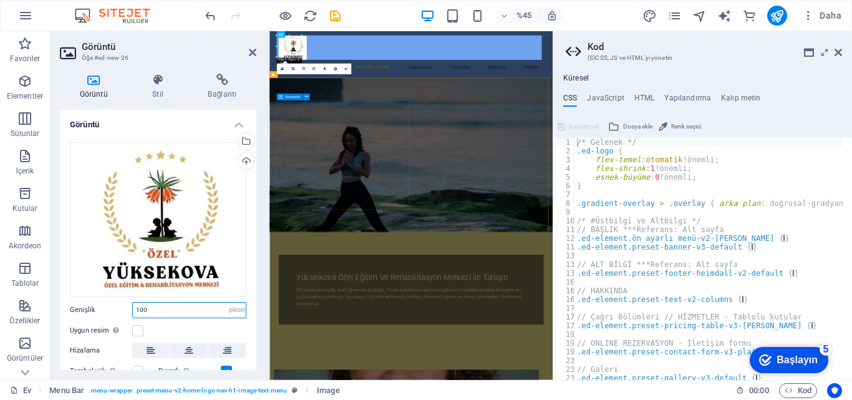
type input "100"
click at [294, 100] on div "Konteyner" at bounding box center [294, 97] width 37 height 7
click at [503, 57] on figure at bounding box center [584, 68] width 589 height 54
click at [611, 121] on nav "Ana Sayfa Hakkımızda Hizmetler Ekibimiz İletişim" at bounding box center [584, 110] width 589 height 30
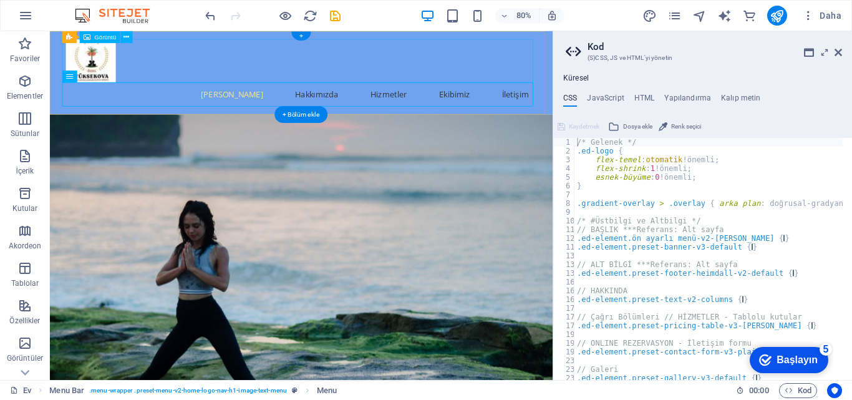
click at [519, 82] on figure at bounding box center [364, 68] width 589 height 54
click at [282, 114] on nav "Ana Sayfa Hakkımızda Hizmetler Ekibimiz İletişim" at bounding box center [364, 110] width 589 height 30
select select
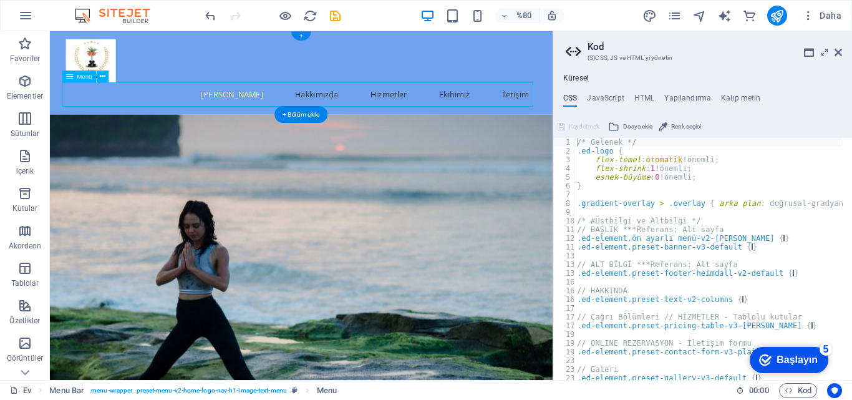
select select
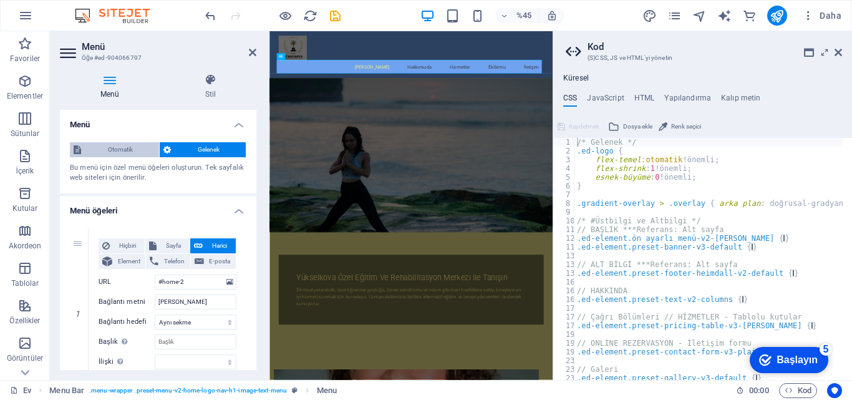
click at [118, 148] on font "Otomatik" at bounding box center [120, 149] width 25 height 7
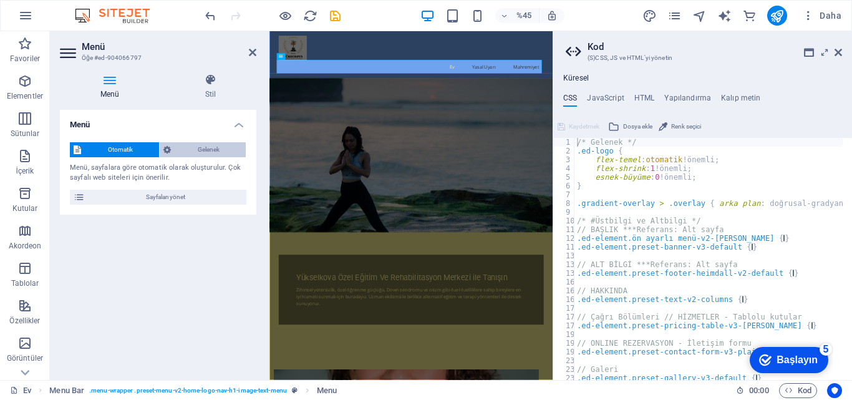
click at [195, 142] on span "Gelenek" at bounding box center [208, 149] width 67 height 15
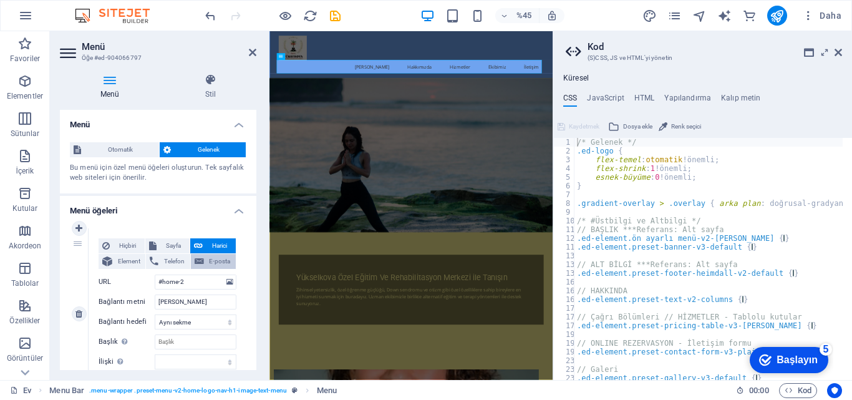
click at [218, 254] on span "E-posta" at bounding box center [220, 261] width 24 height 15
select select
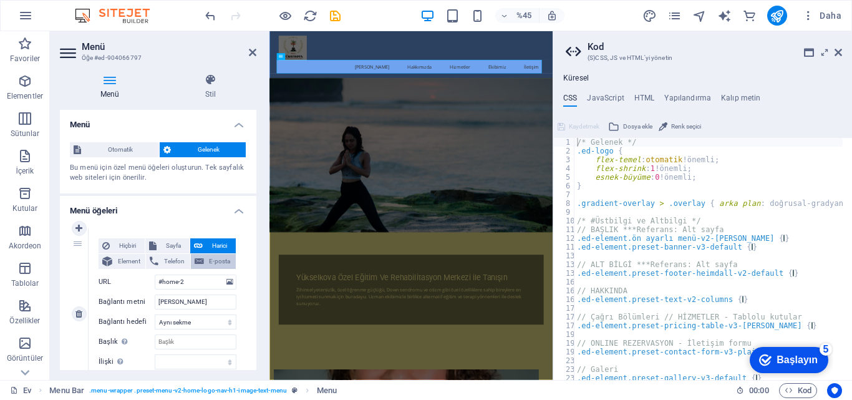
select select
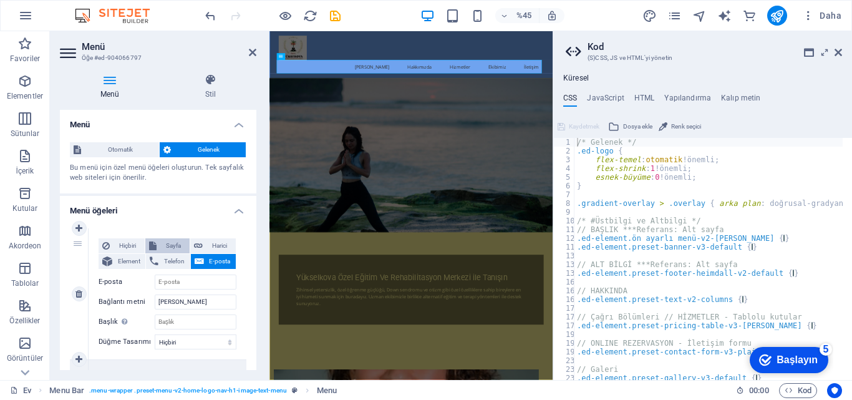
click at [165, 253] on span "Sayfa" at bounding box center [173, 245] width 26 height 15
select select
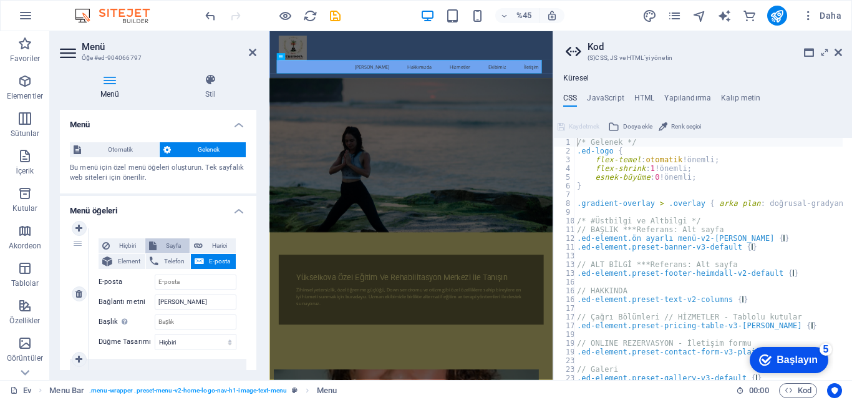
select select
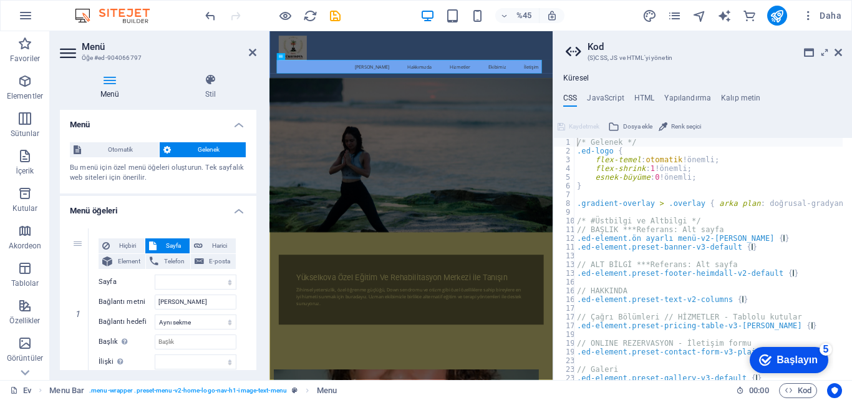
click at [787, 350] on div "checkmark Başlayın 5" at bounding box center [788, 360] width 79 height 26
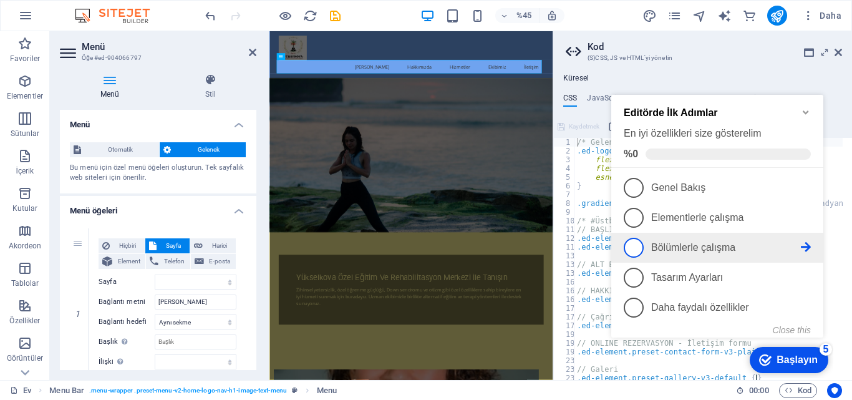
click at [636, 241] on span "3" at bounding box center [634, 248] width 20 height 20
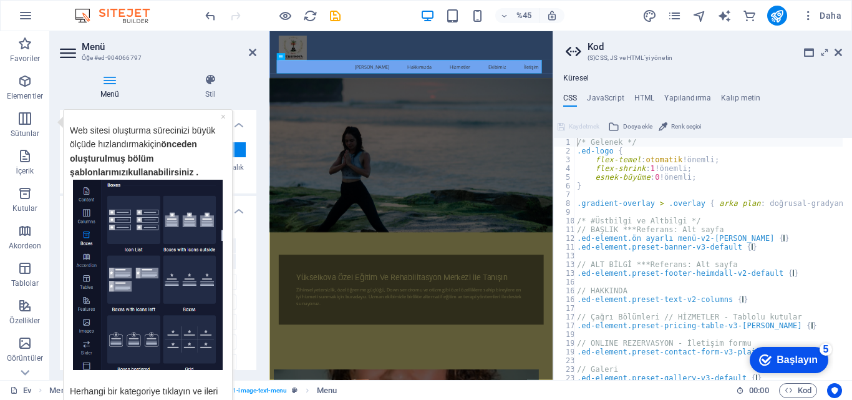
click at [187, 219] on img "Araç ipucu" at bounding box center [148, 274] width 150 height 191
click at [103, 219] on img "Araç ipucu" at bounding box center [148, 274] width 150 height 191
click at [123, 277] on img "Araç ipucu" at bounding box center [148, 274] width 150 height 191
click at [86, 287] on img "Araç ipucu" at bounding box center [148, 274] width 150 height 191
click at [82, 256] on img "Araç ipucu" at bounding box center [148, 274] width 150 height 191
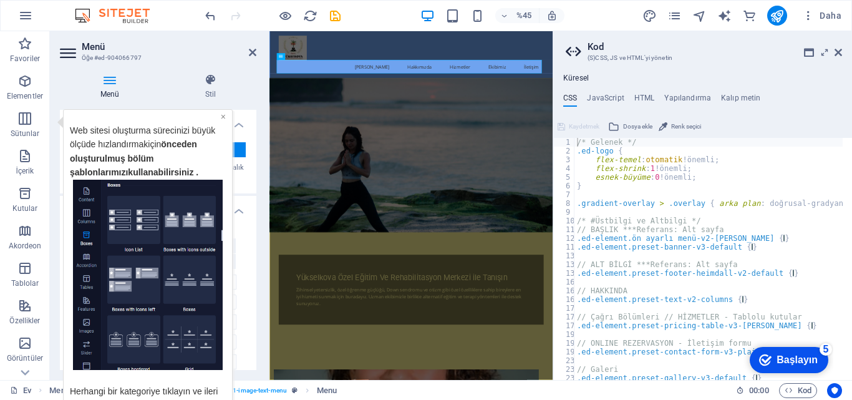
click at [224, 114] on font "×" at bounding box center [223, 116] width 5 height 10
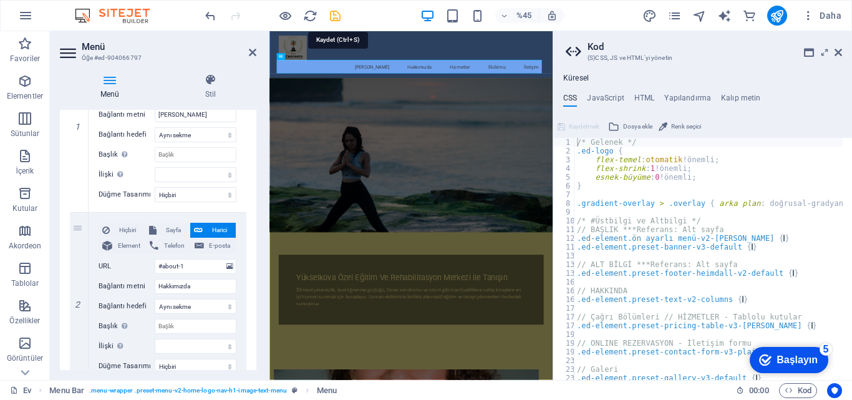
click at [340, 15] on icon "kaydetmek" at bounding box center [335, 16] width 14 height 14
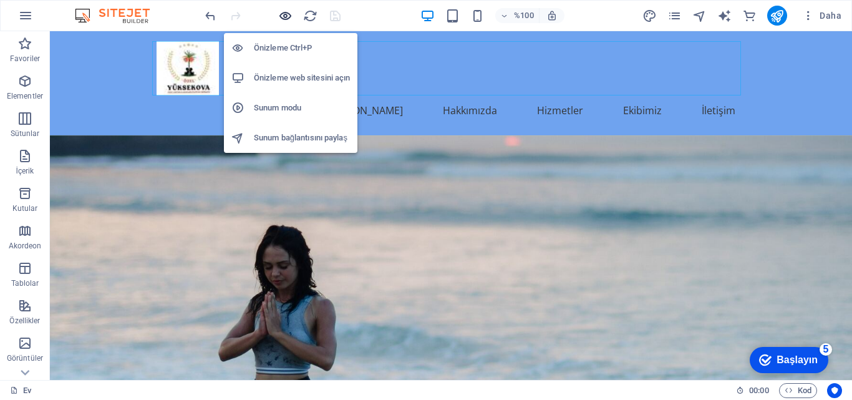
click at [287, 9] on icon "button" at bounding box center [285, 16] width 14 height 14
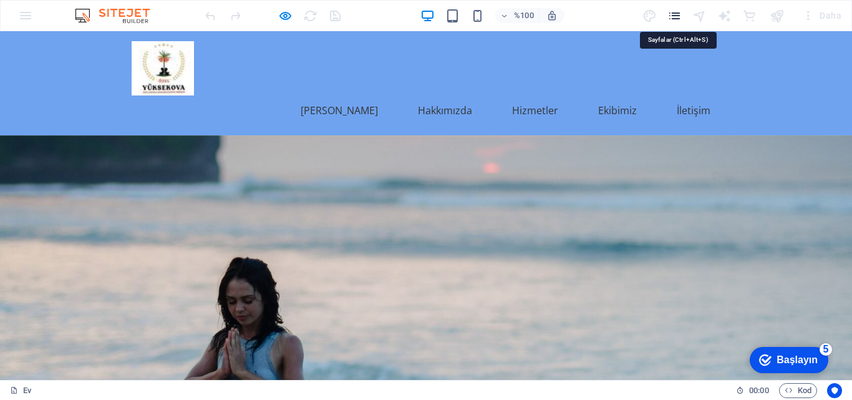
click at [678, 15] on icon "sayfalar" at bounding box center [674, 16] width 14 height 14
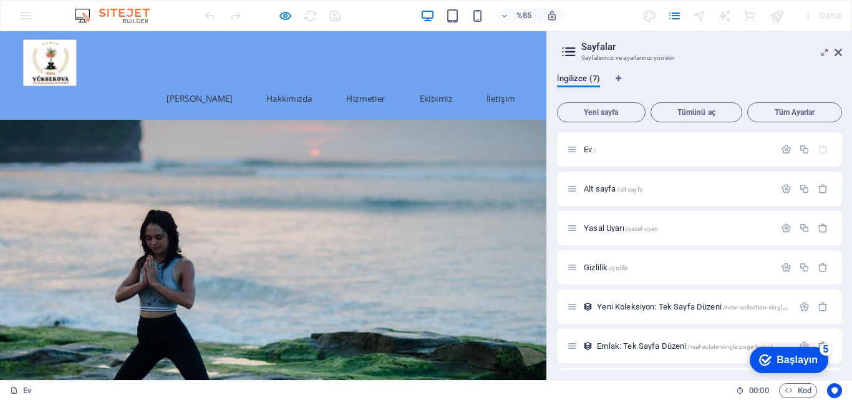
click at [430, 216] on div at bounding box center [321, 306] width 643 height 342
click at [591, 107] on font "İletişim" at bounding box center [589, 111] width 34 height 14
click at [840, 47] on h2 "Sayfalar" at bounding box center [711, 46] width 261 height 11
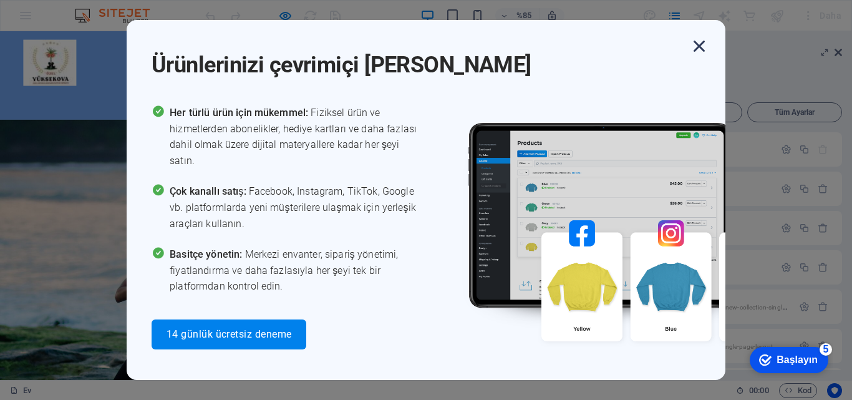
click at [703, 39] on icon "button" at bounding box center [699, 46] width 22 height 22
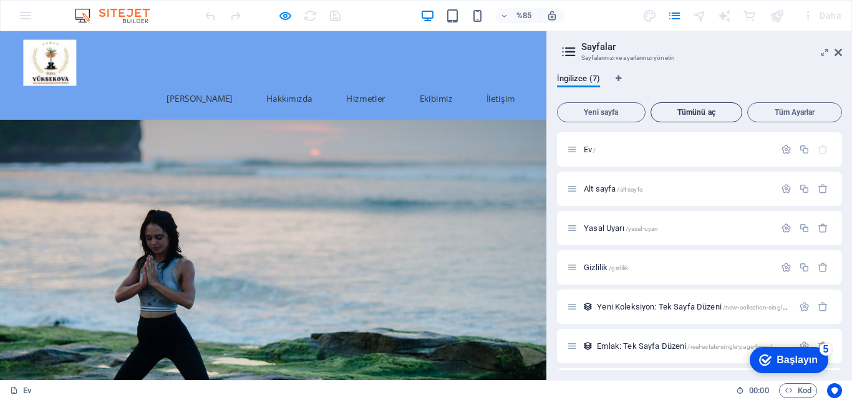
click at [707, 108] on font "Tümünü aç" at bounding box center [696, 112] width 38 height 9
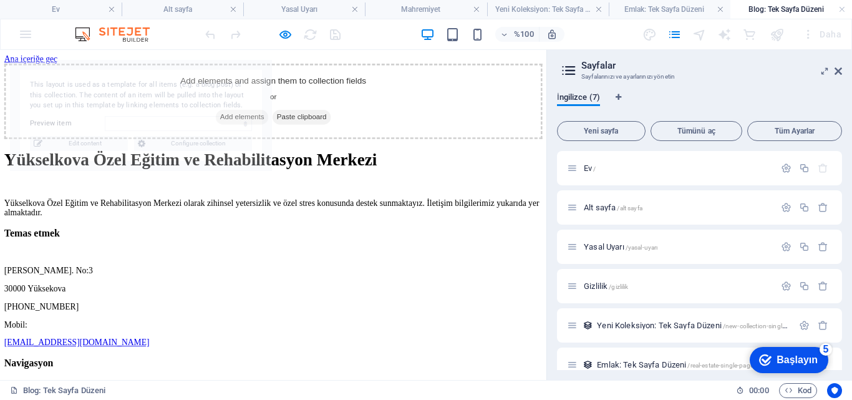
select select "68b8ca38c4a8b1817801efd2"
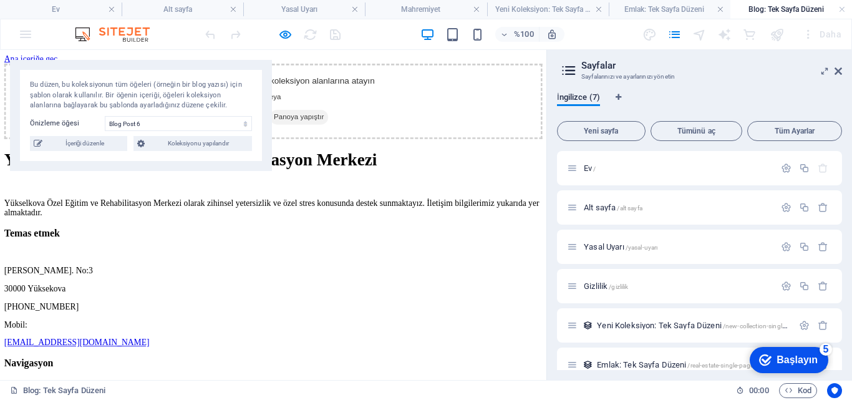
click at [506, 155] on div "Öğeleri ekleyin ve bunları koleksiyon alanlarına atayın veya Öğeleri ekle Panoy…" at bounding box center [321, 110] width 633 height 89
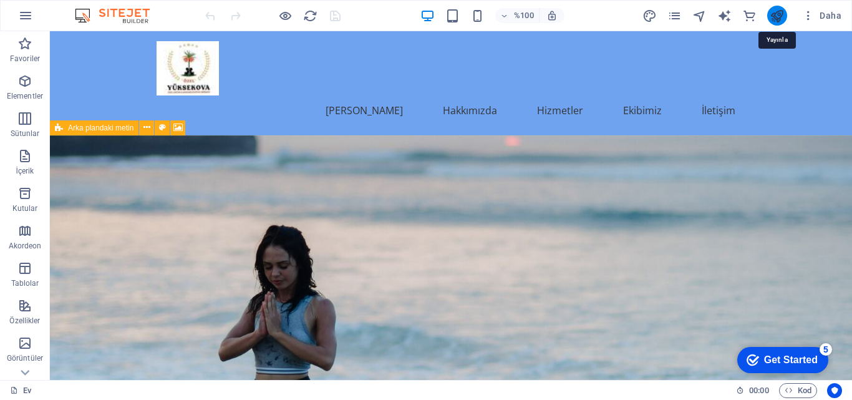
click at [776, 12] on icon "yayınlamak" at bounding box center [776, 16] width 14 height 14
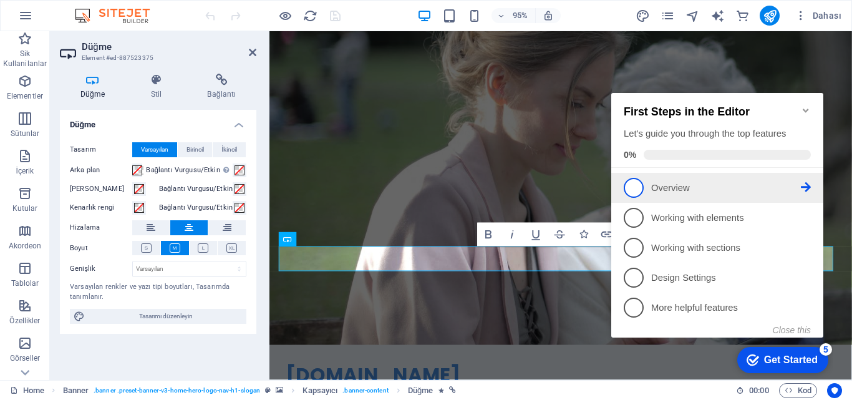
click at [633, 173] on li "1 Overview - incomplete" at bounding box center [717, 188] width 212 height 30
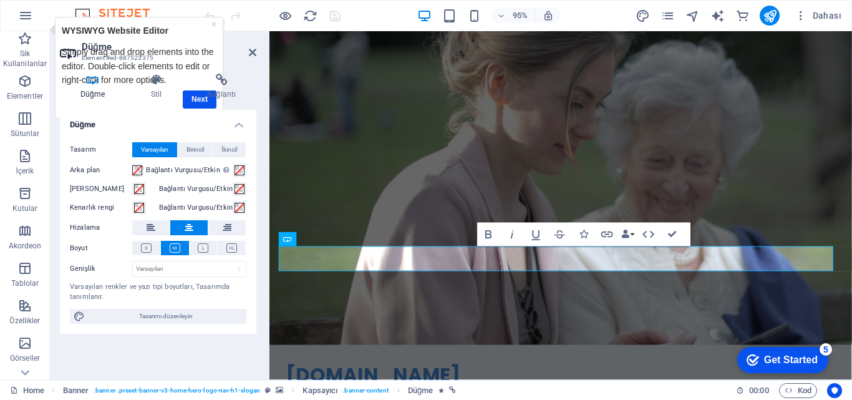
click at [782, 351] on div "checkmark Get Started 5" at bounding box center [782, 360] width 91 height 26
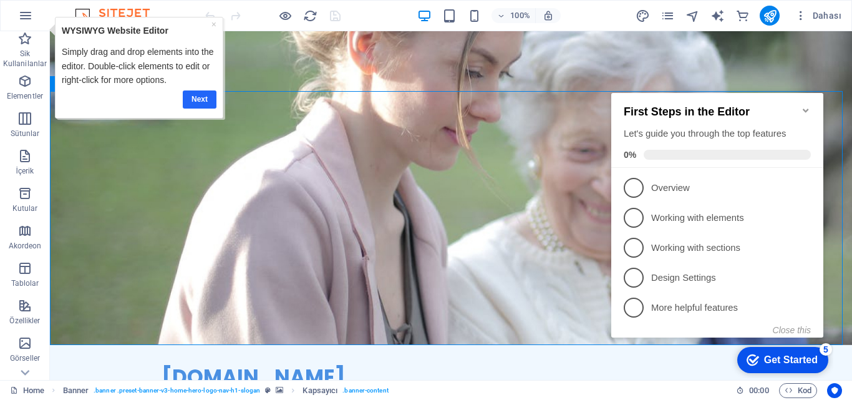
click at [189, 94] on link "Next" at bounding box center [199, 99] width 34 height 18
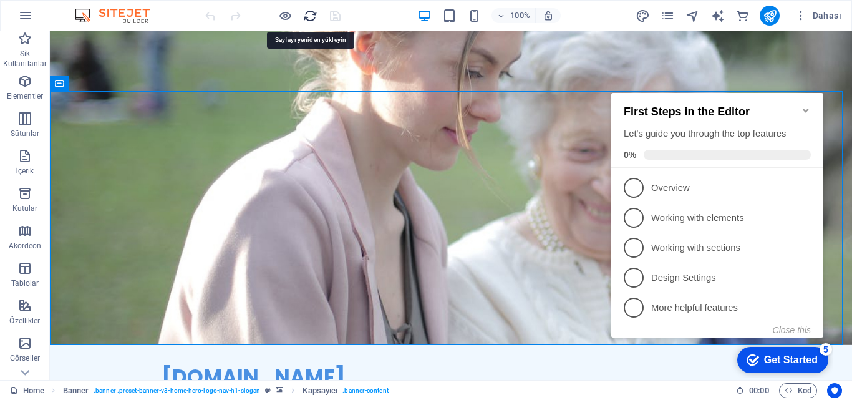
click at [314, 13] on icon "reload" at bounding box center [310, 16] width 14 height 14
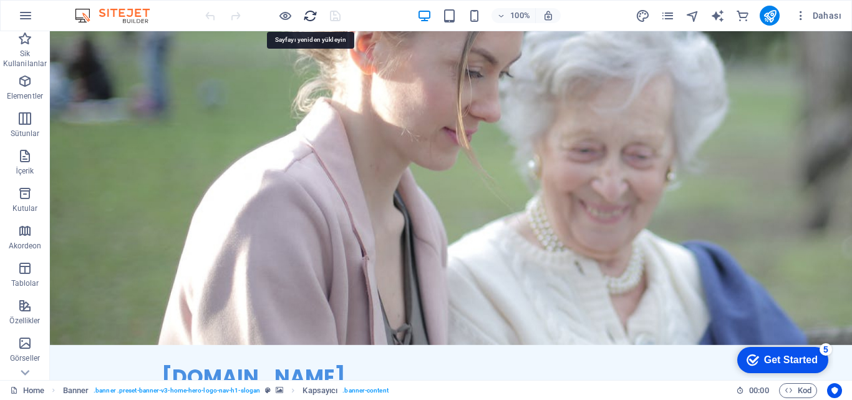
click at [308, 14] on icon "reload" at bounding box center [310, 16] width 14 height 14
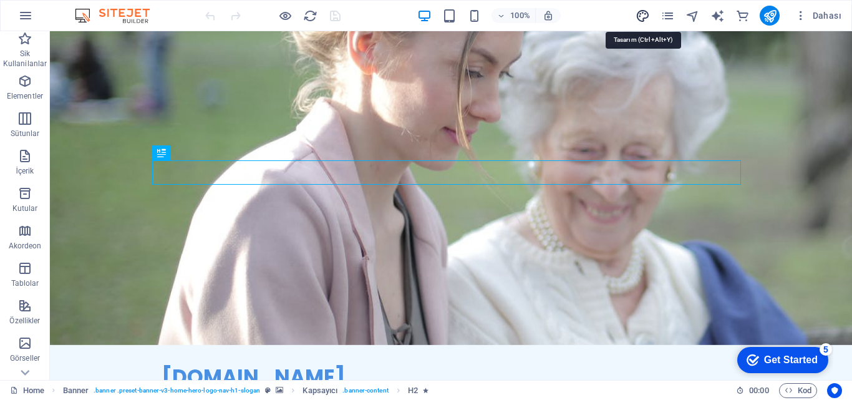
click at [644, 12] on icon "design" at bounding box center [642, 16] width 14 height 14
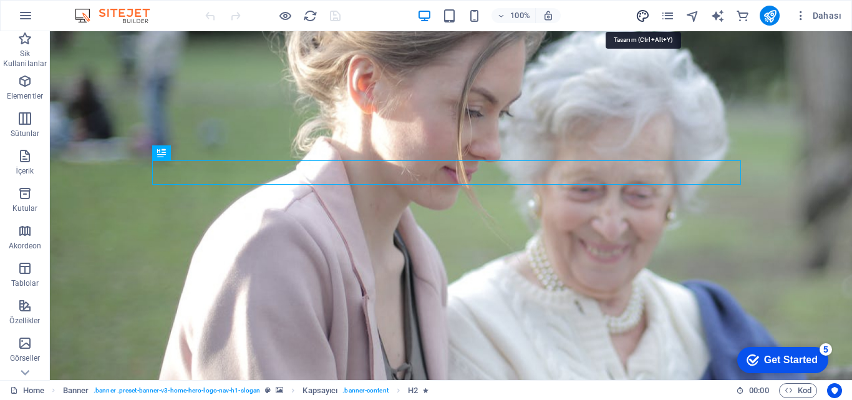
select select "px"
select select "200"
select select "px"
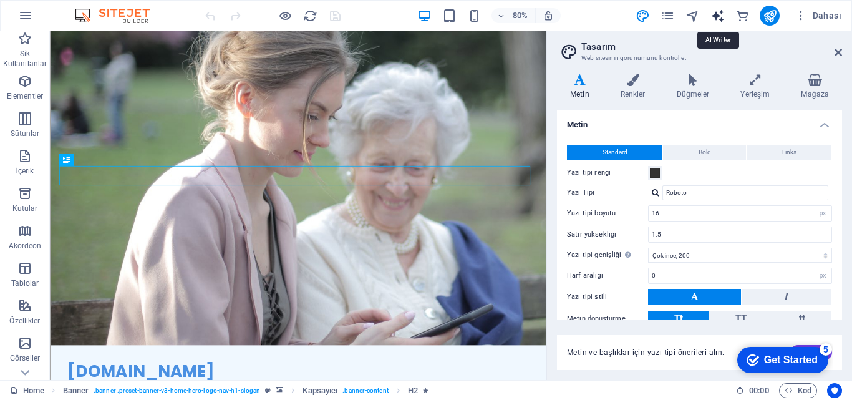
click at [719, 10] on icon "text_generator" at bounding box center [717, 16] width 14 height 14
select select "English"
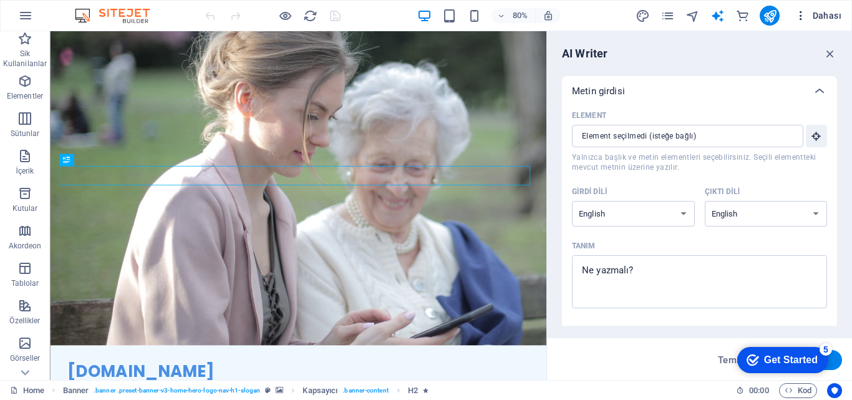
click at [831, 11] on span "Dahası" at bounding box center [817, 15] width 47 height 12
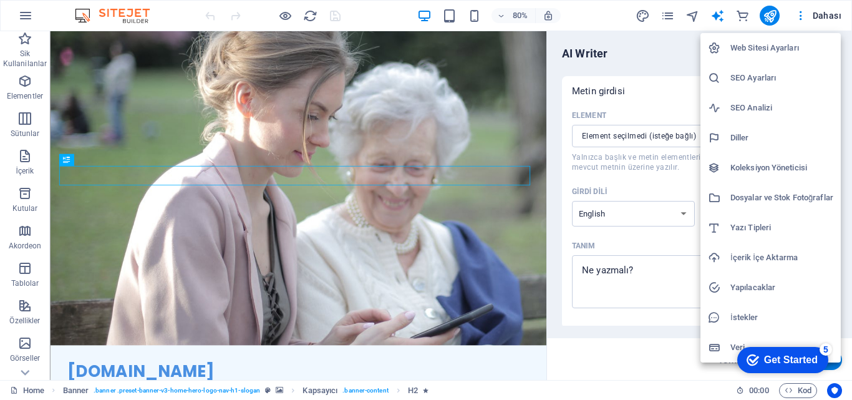
click at [766, 198] on h6 "Dosyalar ve Stok Fotoğraflar" at bounding box center [781, 197] width 103 height 15
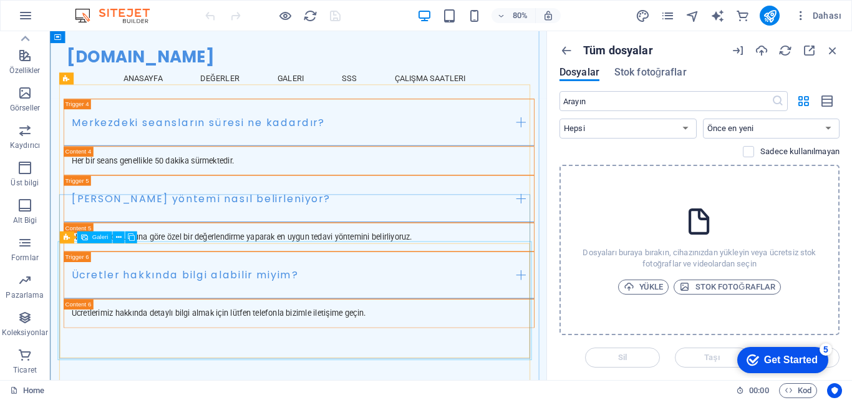
scroll to position [1621, 0]
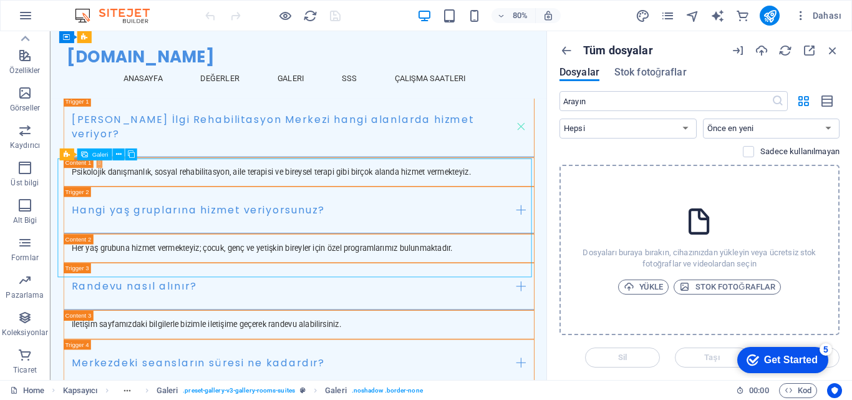
select select "4"
select select "px"
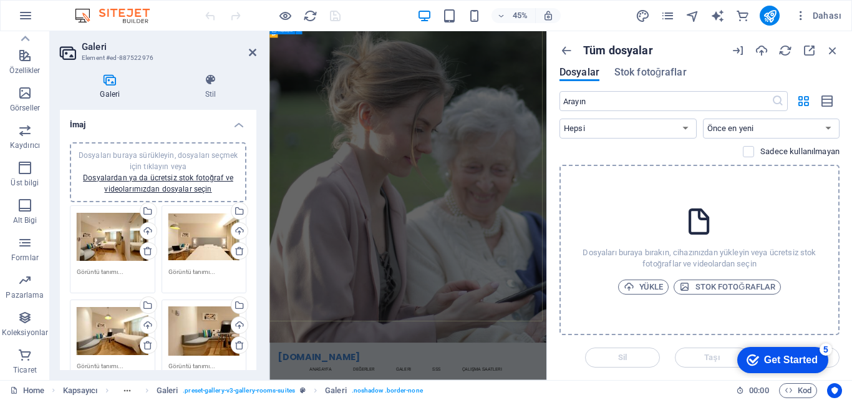
scroll to position [0, 0]
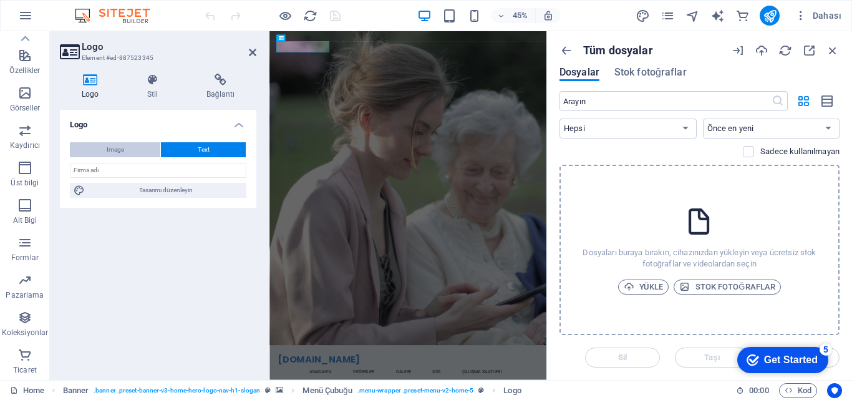
click at [120, 147] on span "Image" at bounding box center [115, 149] width 17 height 15
select select "DISABLED_OPTION_VALUE"
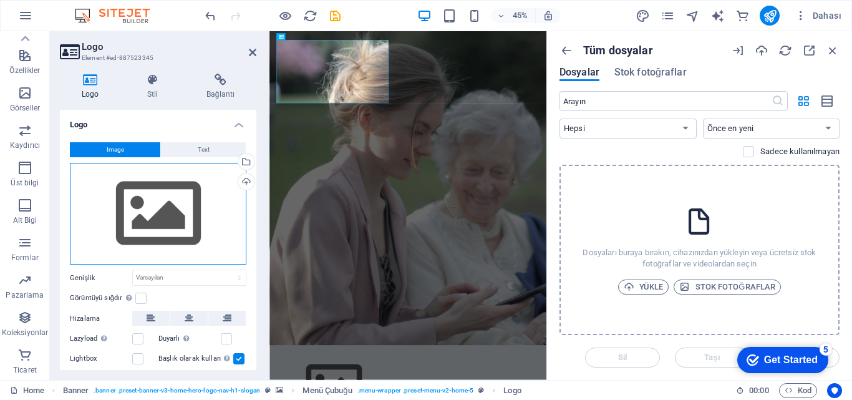
click at [155, 203] on div "Dosyaları buraya sürükleyin, dosyaları seçmek için tıklayın veya Dosyalardan ya…" at bounding box center [158, 214] width 176 height 102
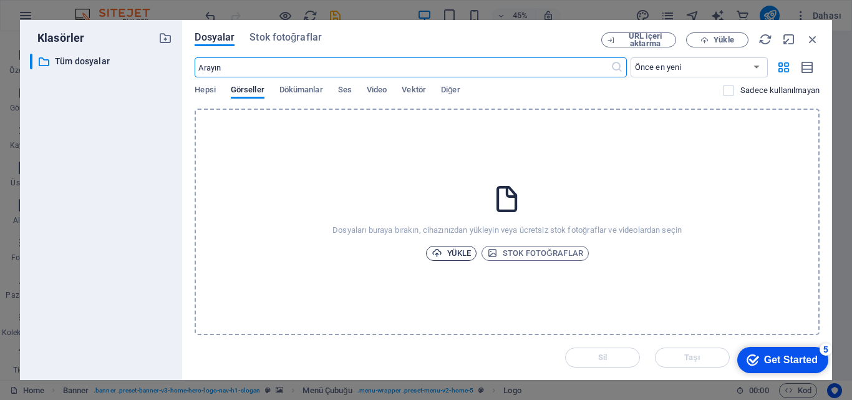
click at [438, 248] on icon "button" at bounding box center [436, 253] width 11 height 11
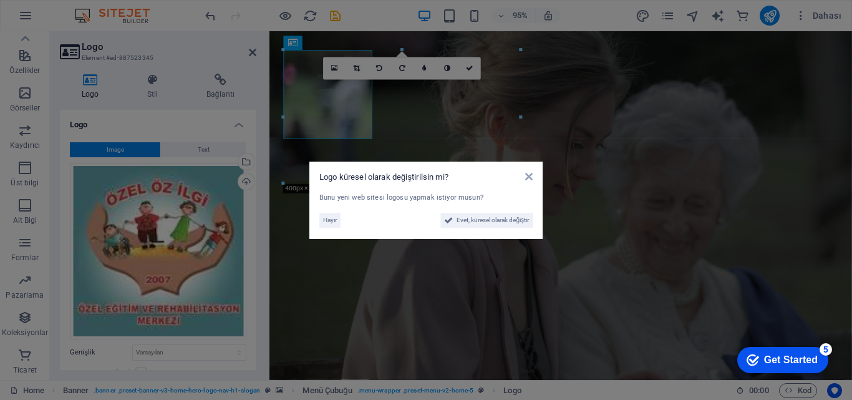
click at [474, 212] on div "[PERSON_NAME], küresel olarak değiştir" at bounding box center [425, 218] width 213 height 20
click at [487, 218] on span "Evet, küresel olarak değiştir" at bounding box center [492, 220] width 72 height 15
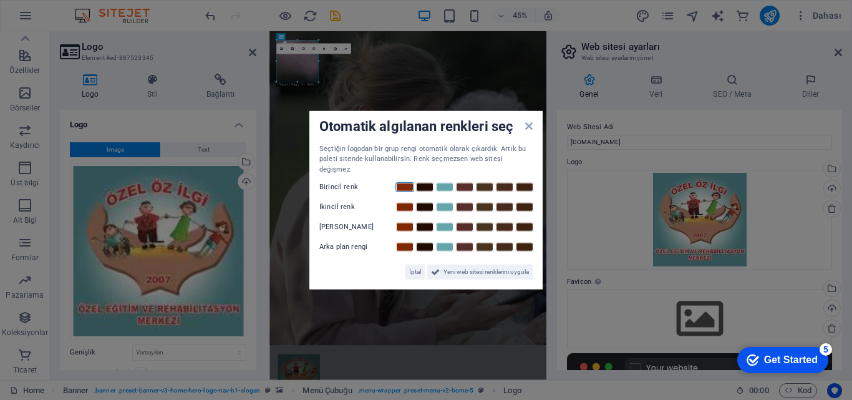
click at [406, 182] on link at bounding box center [404, 187] width 19 height 10
click at [430, 180] on div "Birincil renk" at bounding box center [425, 187] width 213 height 15
click at [428, 182] on link at bounding box center [424, 187] width 19 height 10
click at [478, 264] on span "Yeni web sitesi renklerini uygula" at bounding box center [485, 271] width 85 height 15
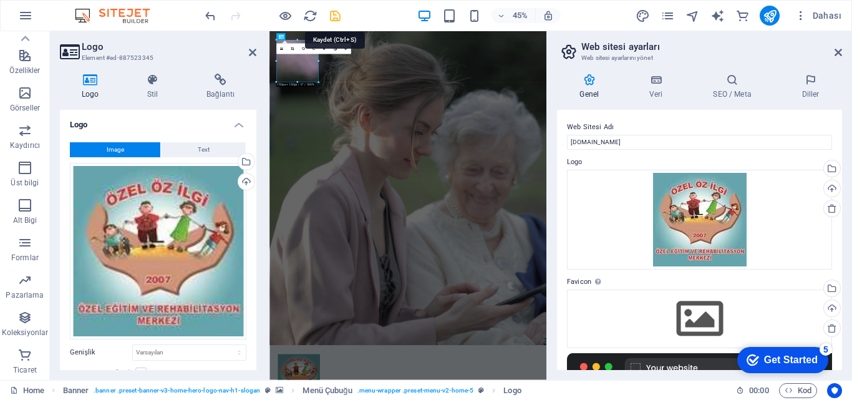
drag, startPoint x: 334, startPoint y: 15, endPoint x: 346, endPoint y: 14, distance: 11.9
click at [334, 15] on icon "save" at bounding box center [335, 16] width 14 height 14
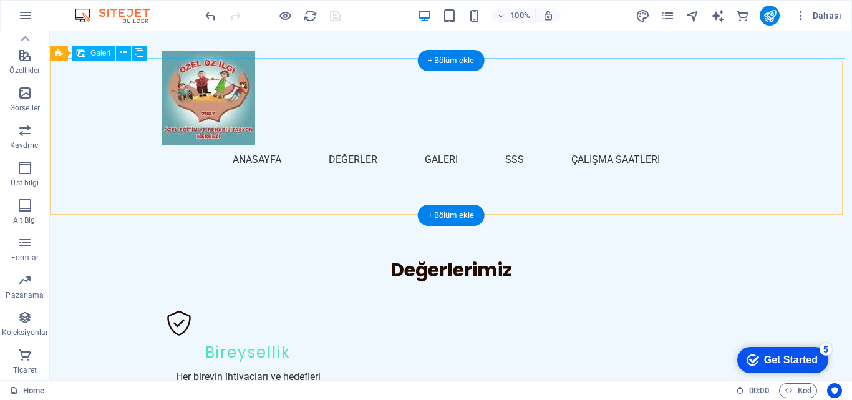
scroll to position [499, 0]
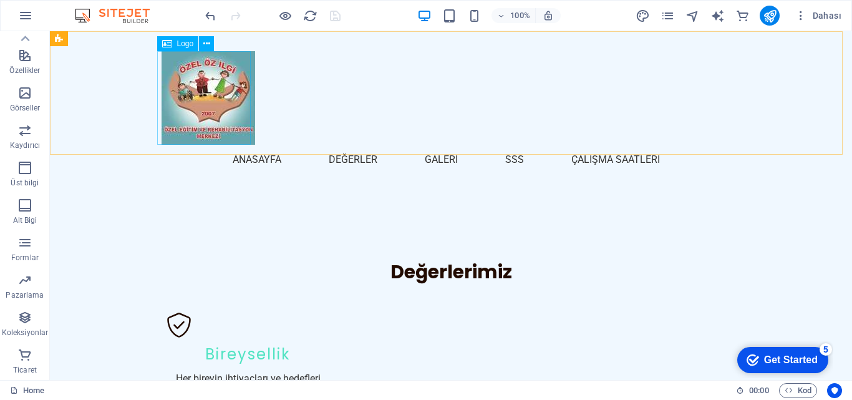
click at [211, 85] on div at bounding box center [450, 98] width 579 height 94
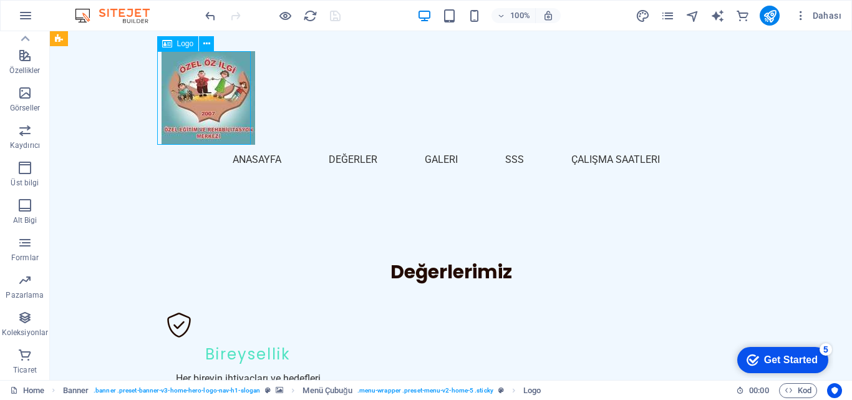
click at [211, 85] on div at bounding box center [450, 98] width 579 height 94
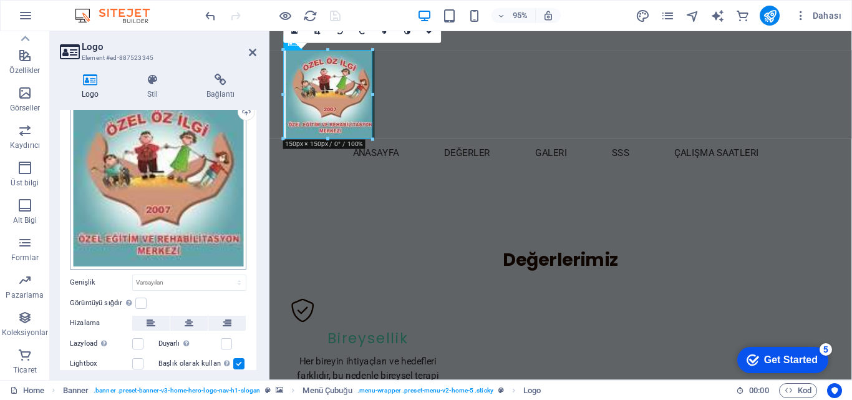
scroll to position [128, 0]
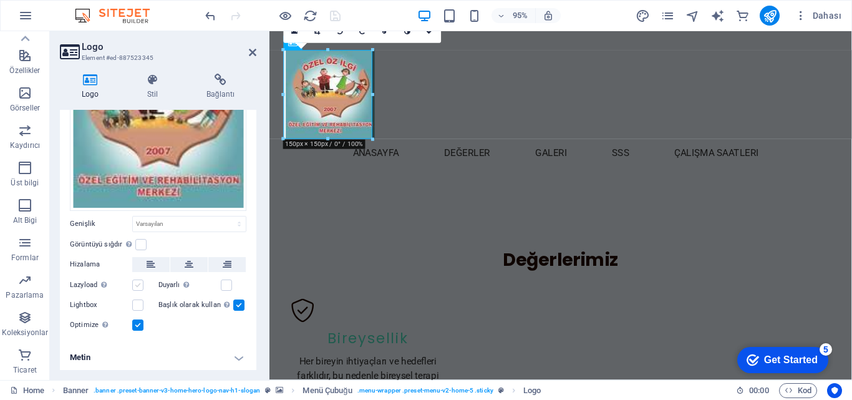
click at [142, 279] on label at bounding box center [137, 284] width 11 height 11
click at [0, 0] on input "Lazyload Sayfa yüklendikten sonra görüntülerin yüklenmesi, sayfa hızını artırır." at bounding box center [0, 0] width 0 height 0
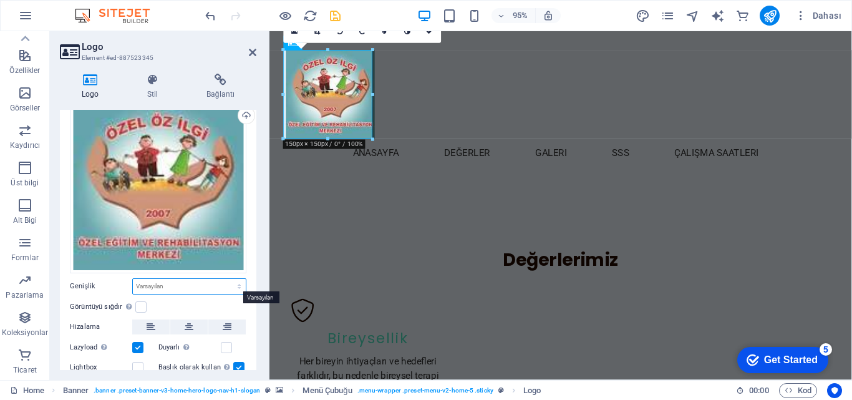
click at [178, 284] on select "Varsayılan otomatik px rem % em vh vw" at bounding box center [189, 286] width 113 height 15
click at [133, 279] on select "Varsayılan otomatik px rem % em vh vw" at bounding box center [189, 286] width 113 height 15
click at [193, 279] on select "Varsayılan otomatik px rem % em vh vw" at bounding box center [189, 286] width 113 height 15
select select "%"
click at [226, 279] on select "Varsayılan otomatik px rem % em vh vw" at bounding box center [189, 286] width 113 height 15
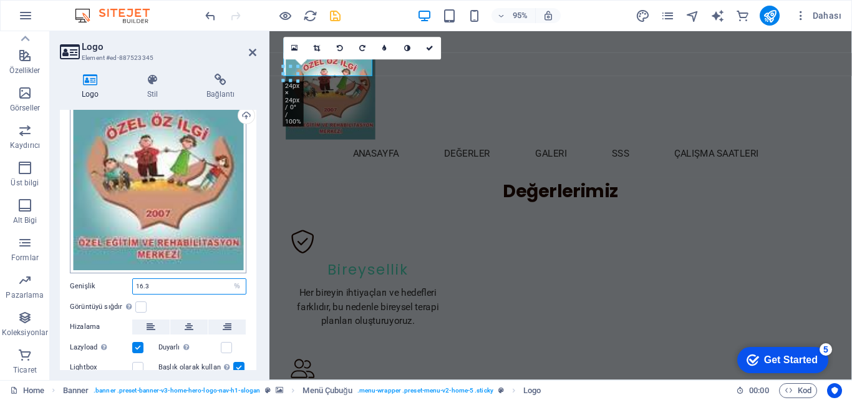
scroll to position [490, 0]
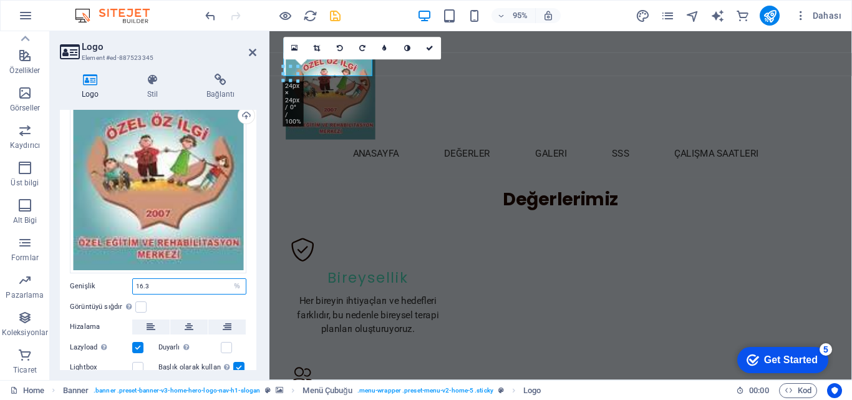
click at [155, 283] on input "16.3" at bounding box center [189, 286] width 113 height 15
click at [143, 284] on input "16.3" at bounding box center [189, 286] width 113 height 15
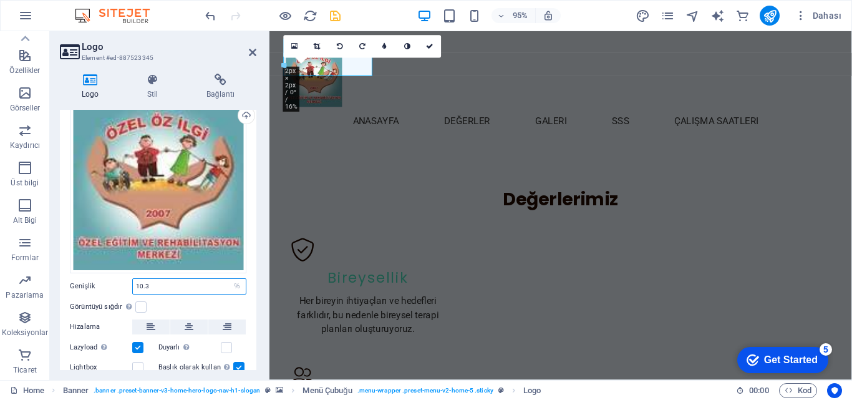
type input "10.3"
click at [170, 300] on div "Görüntüyü sığdır Görüntüyü otomatik olarak sabit bir genişliğe ve yüksekliğe sı…" at bounding box center [158, 306] width 176 height 15
click at [243, 300] on div "Görüntüyü sığdır Görüntüyü otomatik olarak sabit bir genişliğe ve yüksekliğe sı…" at bounding box center [158, 306] width 176 height 15
click at [337, 15] on icon "save" at bounding box center [335, 16] width 14 height 14
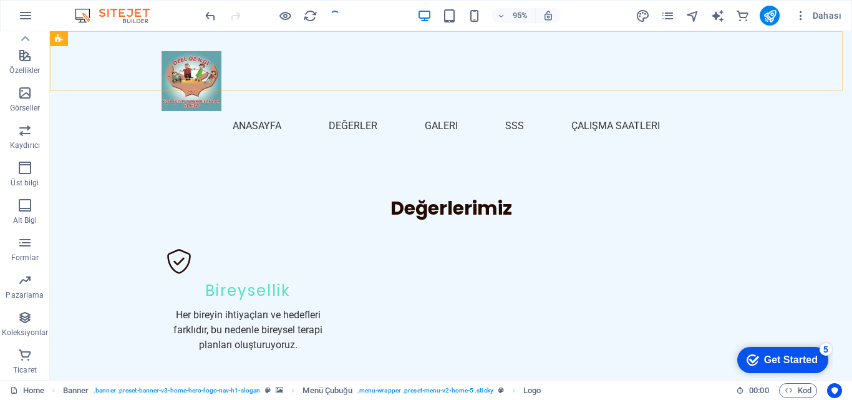
scroll to position [474, 0]
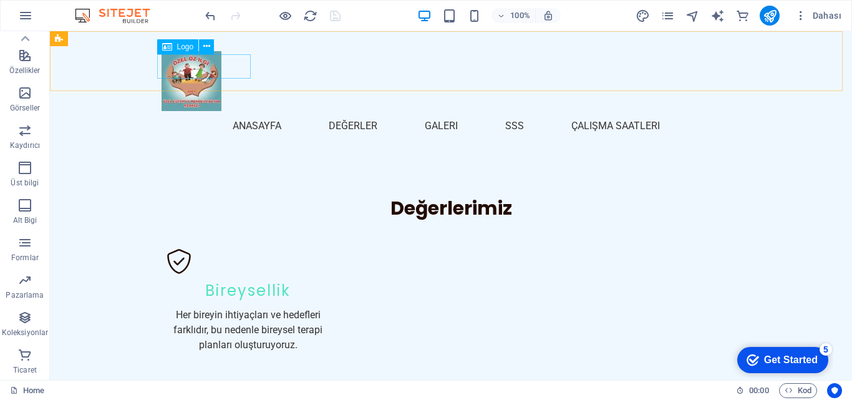
click at [161, 65] on div at bounding box center [450, 81] width 579 height 60
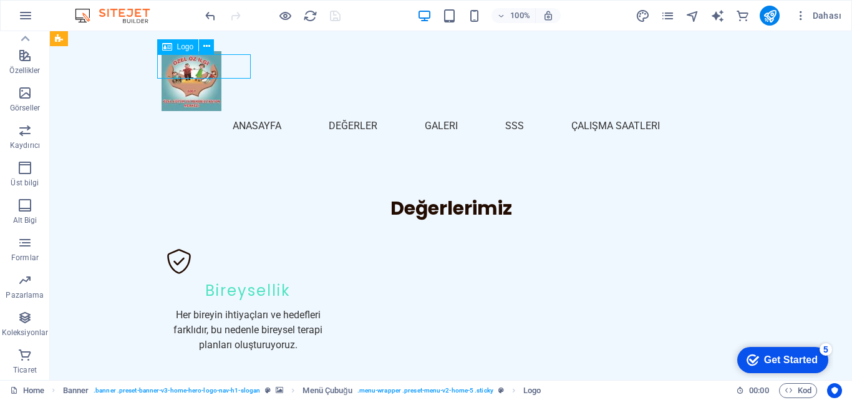
click at [161, 65] on div at bounding box center [450, 81] width 579 height 60
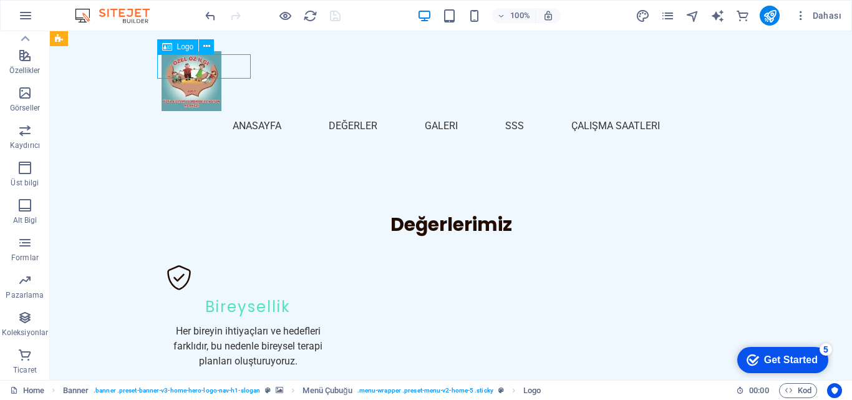
select select "%"
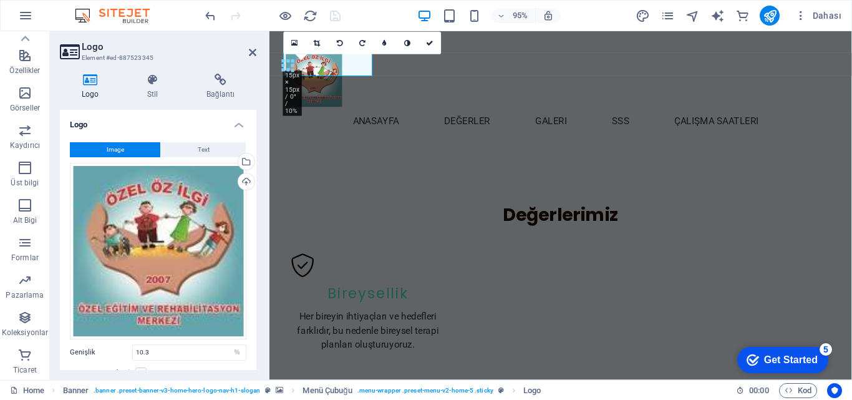
scroll to position [490, 0]
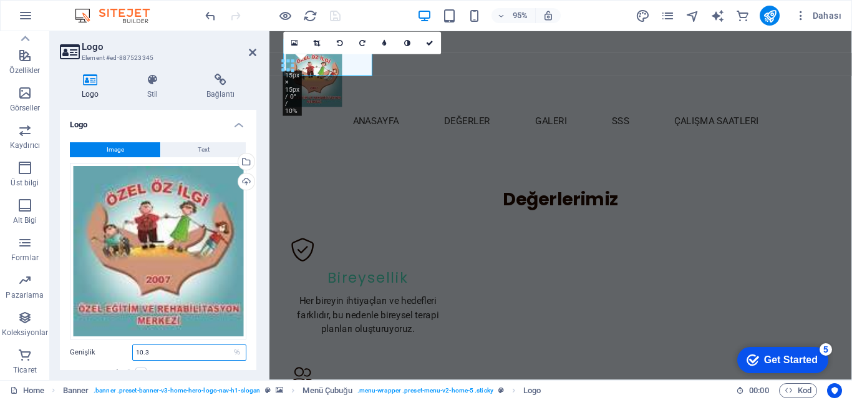
click at [142, 346] on input "10.3" at bounding box center [189, 352] width 113 height 15
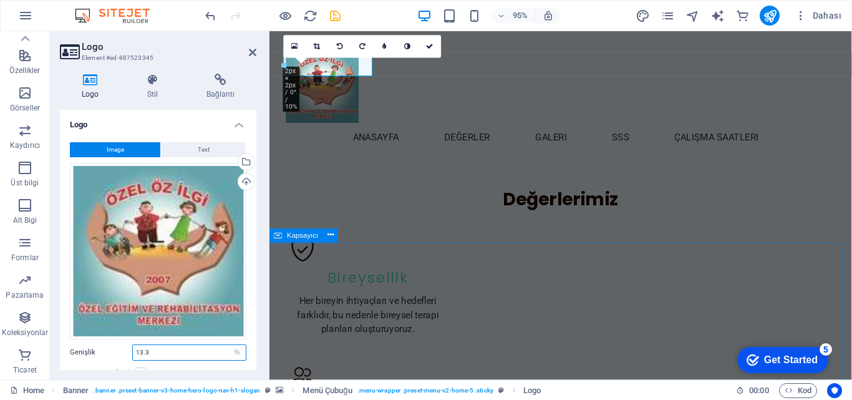
type input "13.3"
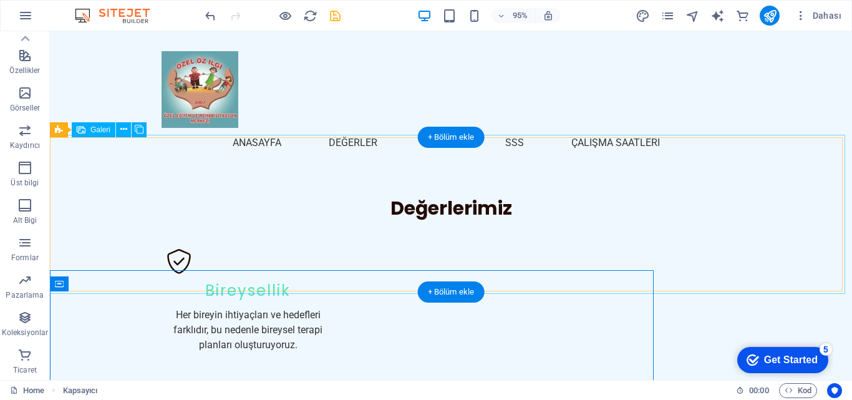
scroll to position [474, 0]
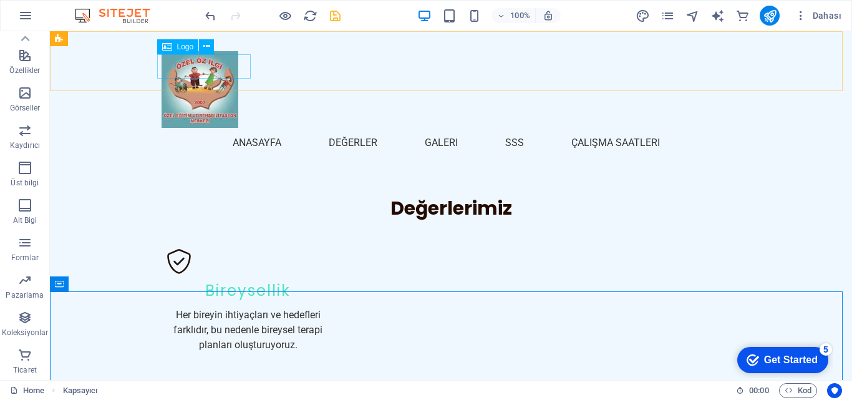
click at [161, 70] on div at bounding box center [450, 89] width 579 height 77
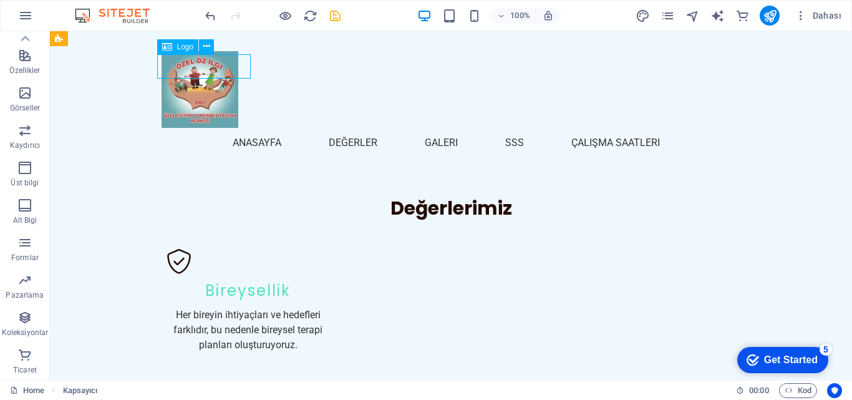
click at [161, 70] on div at bounding box center [450, 89] width 579 height 77
select select "%"
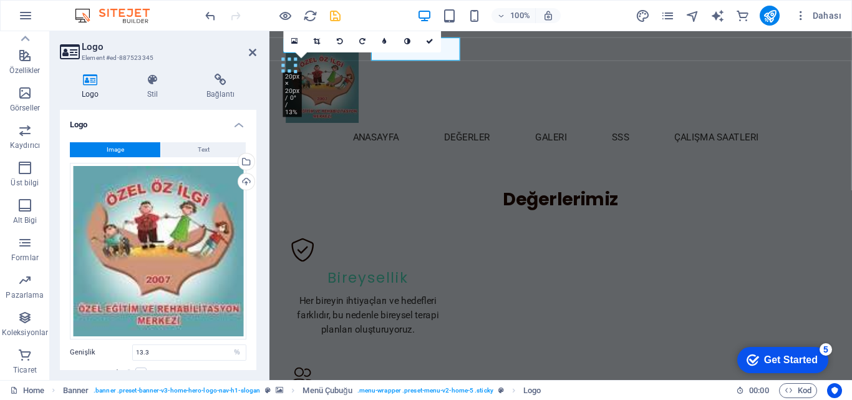
scroll to position [490, 0]
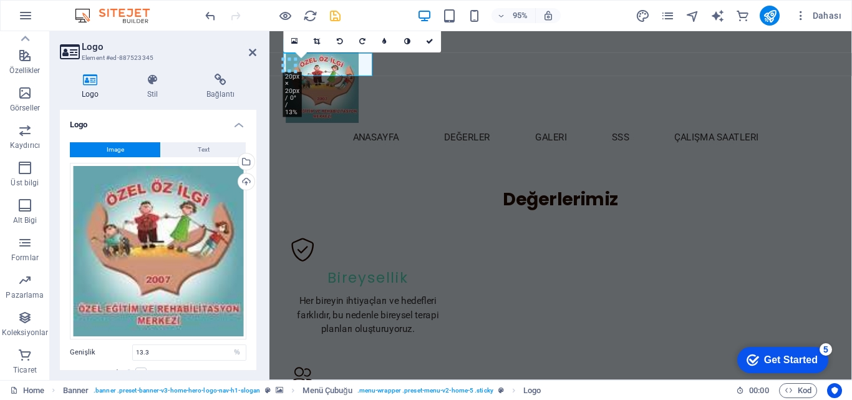
click at [335, 6] on div "95% Dahası" at bounding box center [426, 16] width 850 height 30
click at [334, 11] on icon "save" at bounding box center [335, 16] width 14 height 14
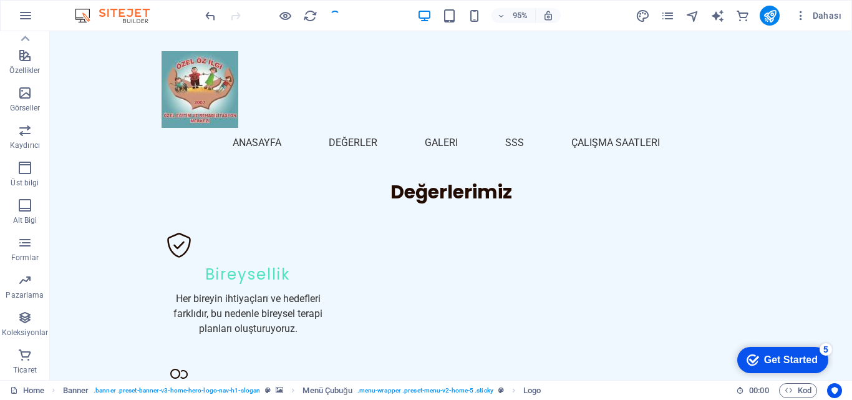
scroll to position [474, 0]
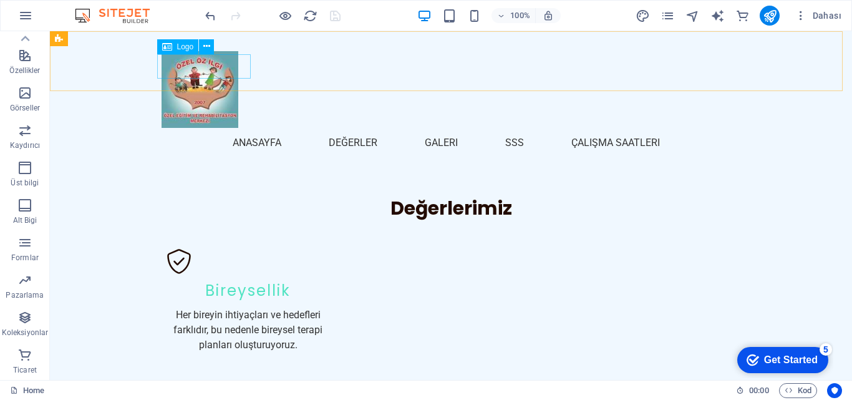
click at [161, 62] on div at bounding box center [450, 89] width 579 height 77
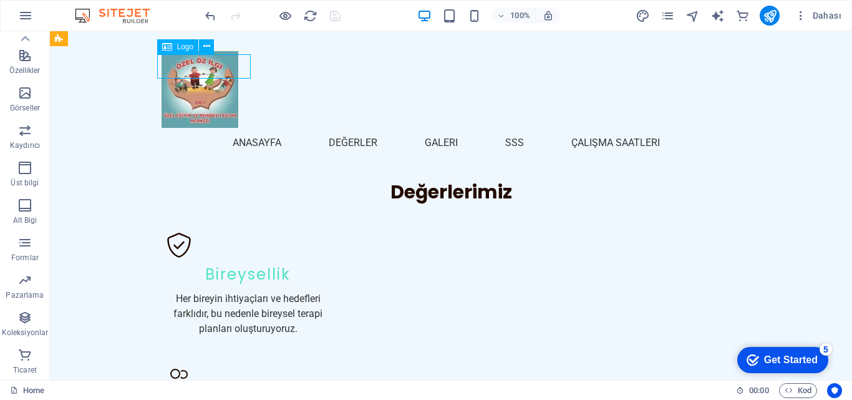
select select "%"
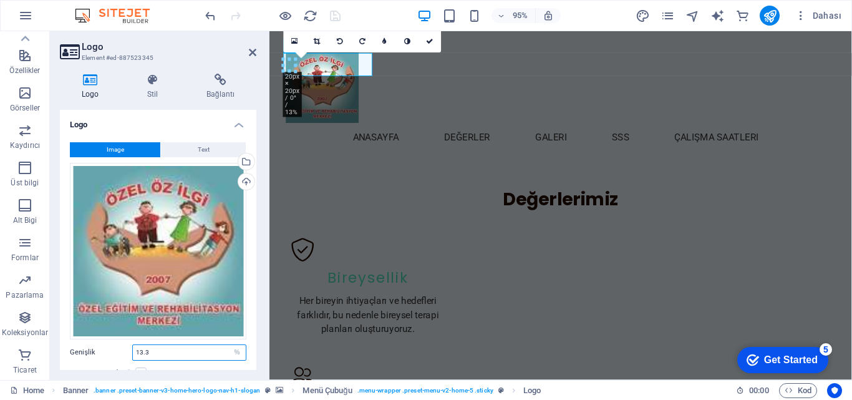
drag, startPoint x: 143, startPoint y: 350, endPoint x: 137, endPoint y: 352, distance: 6.5
click at [137, 352] on input "13.3" at bounding box center [189, 352] width 113 height 15
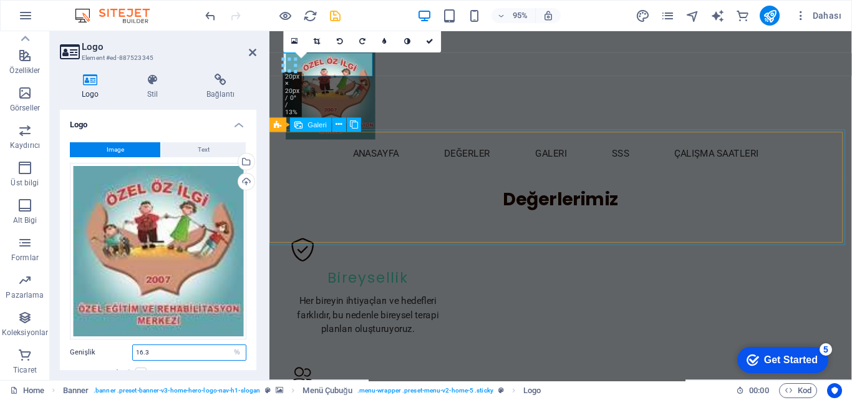
type input "16.3"
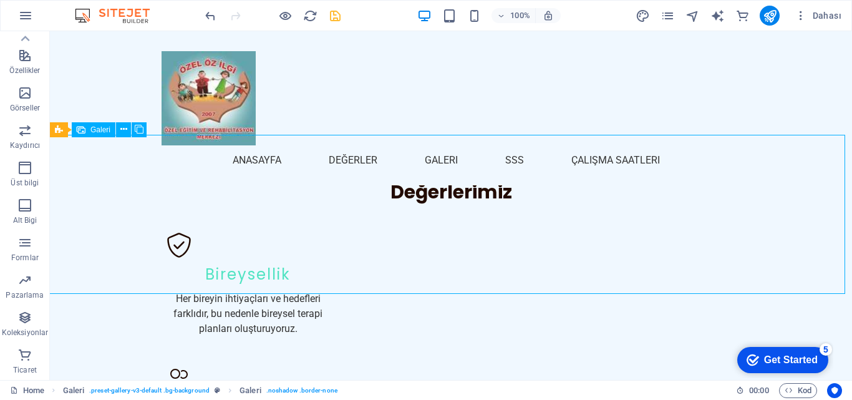
scroll to position [474, 0]
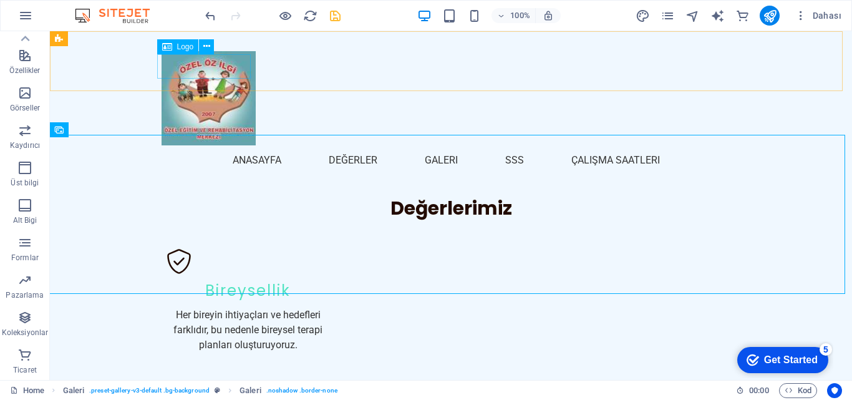
click at [168, 68] on div at bounding box center [450, 98] width 579 height 94
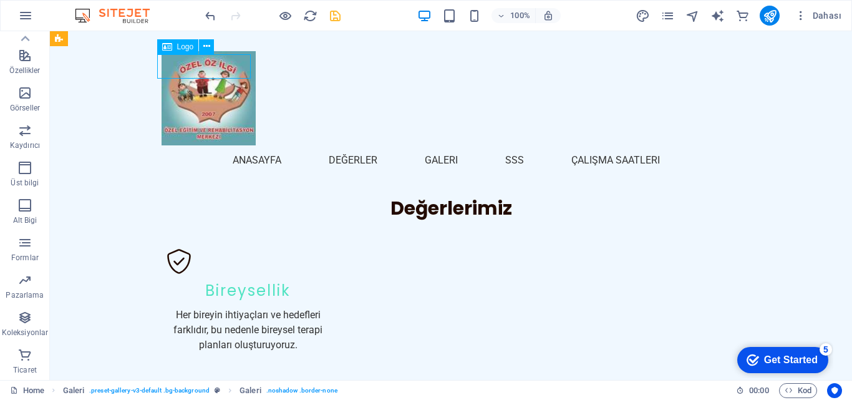
click at [168, 68] on div at bounding box center [450, 98] width 579 height 94
select select "%"
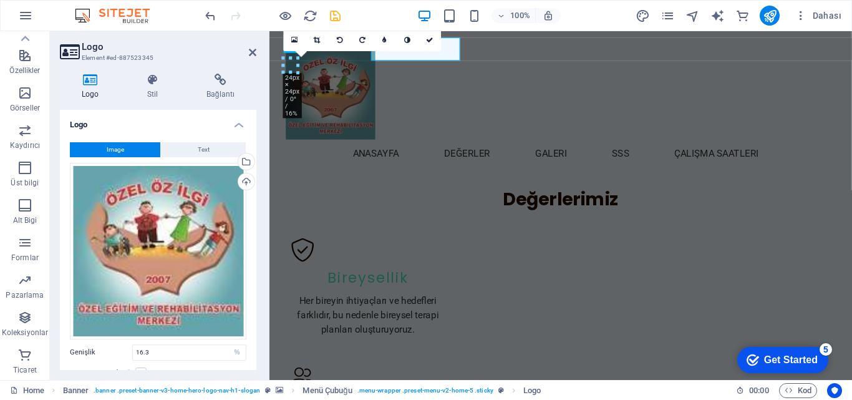
scroll to position [490, 0]
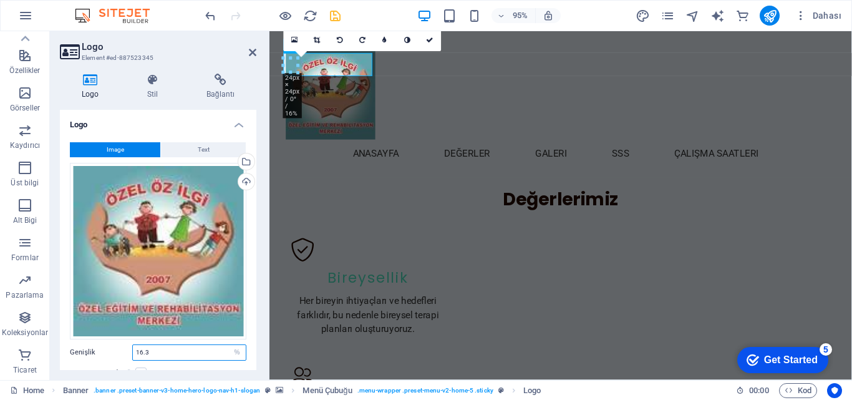
drag, startPoint x: 152, startPoint y: 354, endPoint x: 124, endPoint y: 352, distance: 27.5
click at [124, 352] on div "Genişlik 16.3 Varsayılan otomatik px rem % em vh vw" at bounding box center [158, 352] width 176 height 16
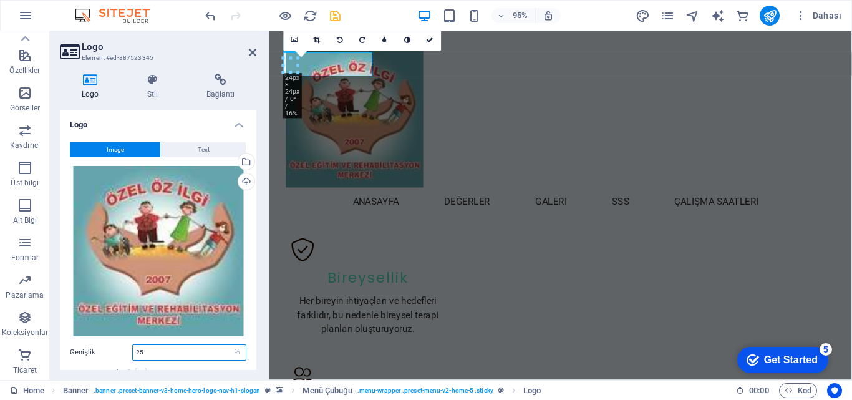
type input "25"
click at [264, 355] on div "Logo Stil Bağlantı Logo Image Text Dosyaları buraya sürükleyin, dosyaları seçme…" at bounding box center [158, 222] width 216 height 316
click at [332, 279] on div "H2" at bounding box center [306, 283] width 54 height 15
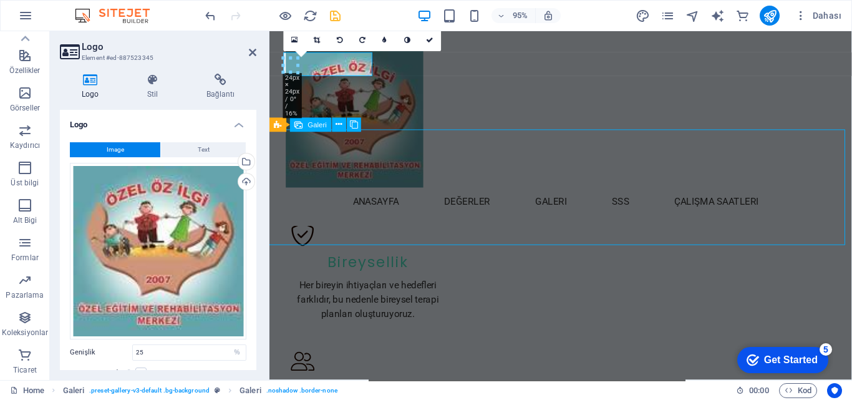
scroll to position [474, 0]
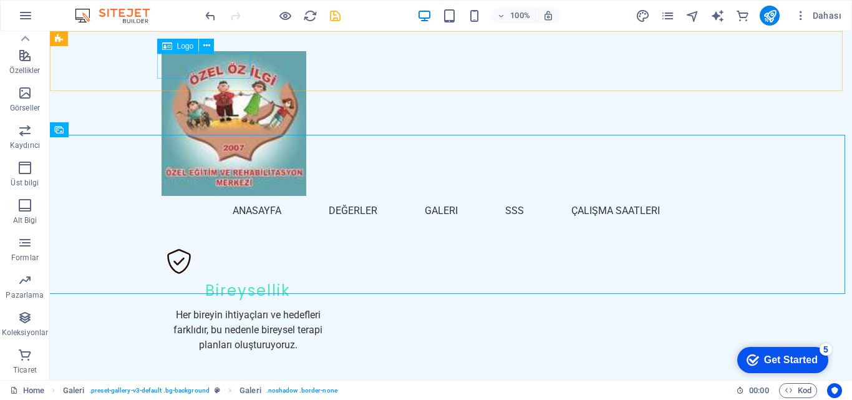
click at [168, 65] on div at bounding box center [450, 123] width 579 height 145
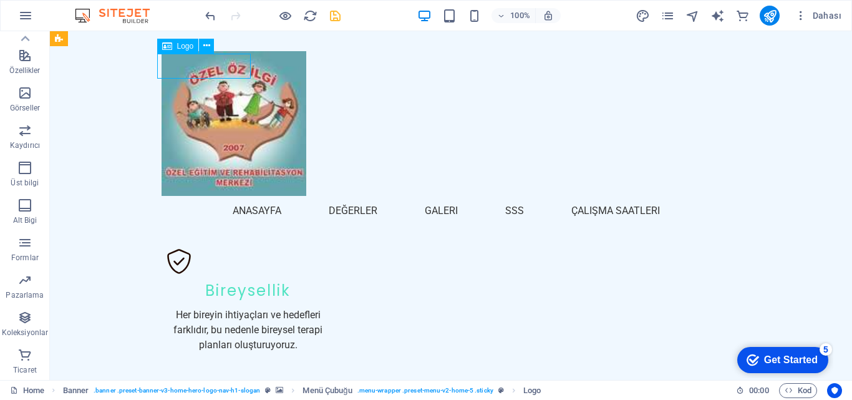
click at [168, 65] on div at bounding box center [450, 123] width 579 height 145
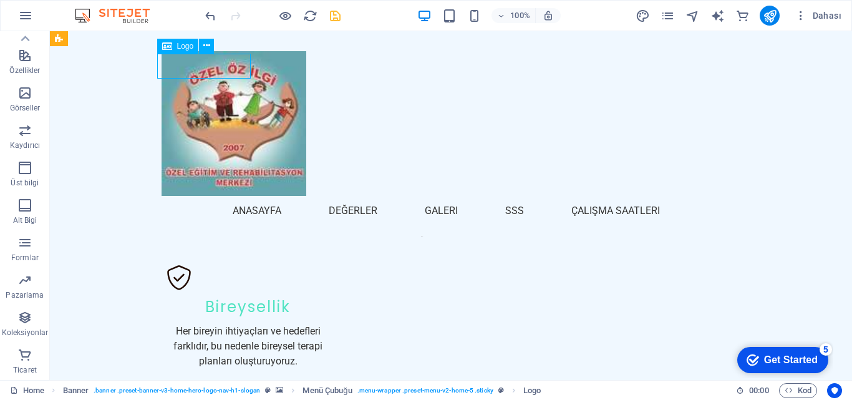
scroll to position [490, 0]
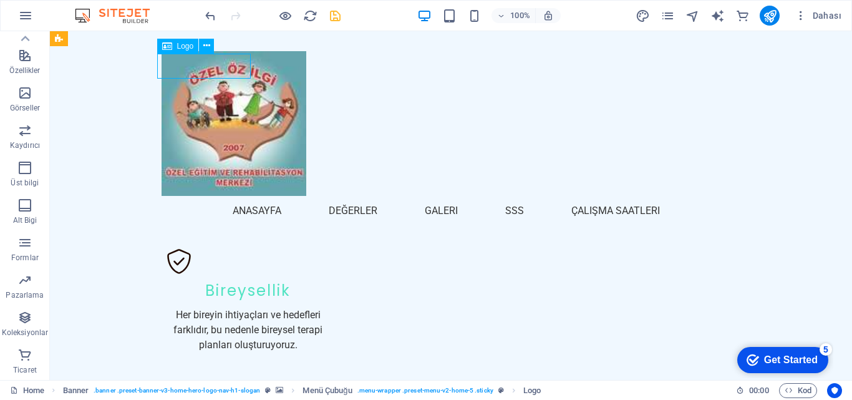
select select "%"
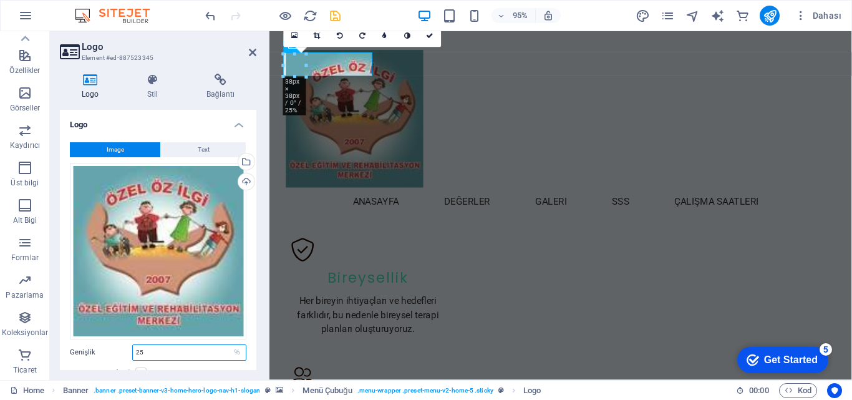
drag, startPoint x: 149, startPoint y: 346, endPoint x: 127, endPoint y: 347, distance: 21.8
click at [127, 347] on div "Genişlik 25 Varsayılan otomatik px rem % em vh vw" at bounding box center [158, 352] width 176 height 16
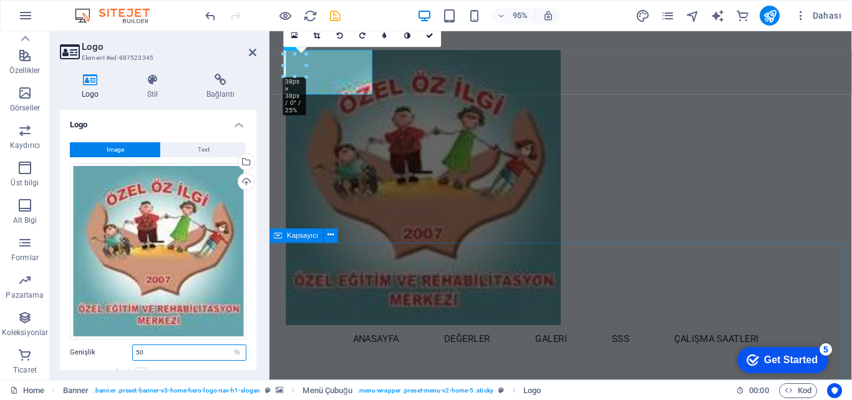
type input "50"
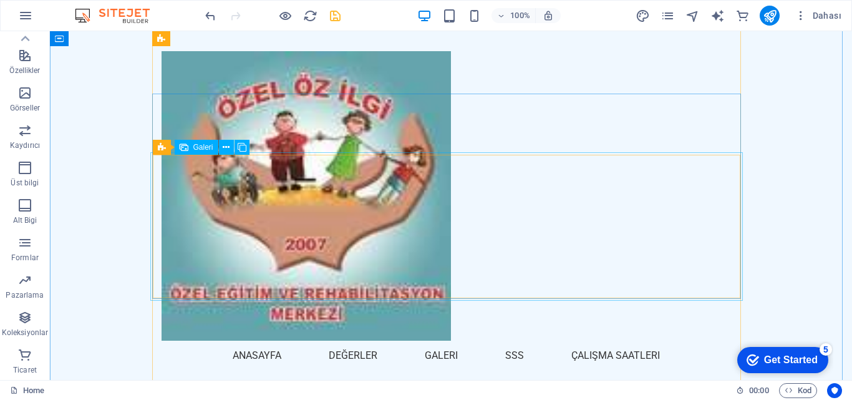
scroll to position [1659, 0]
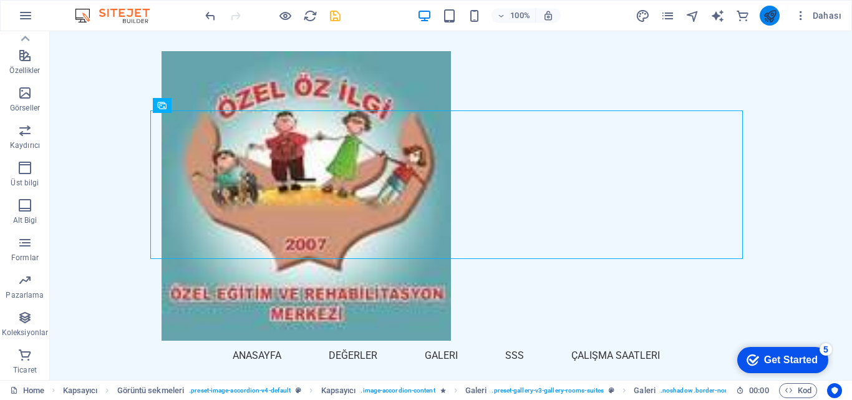
click at [777, 14] on icon "publish" at bounding box center [770, 16] width 14 height 14
